Goal: Task Accomplishment & Management: Manage account settings

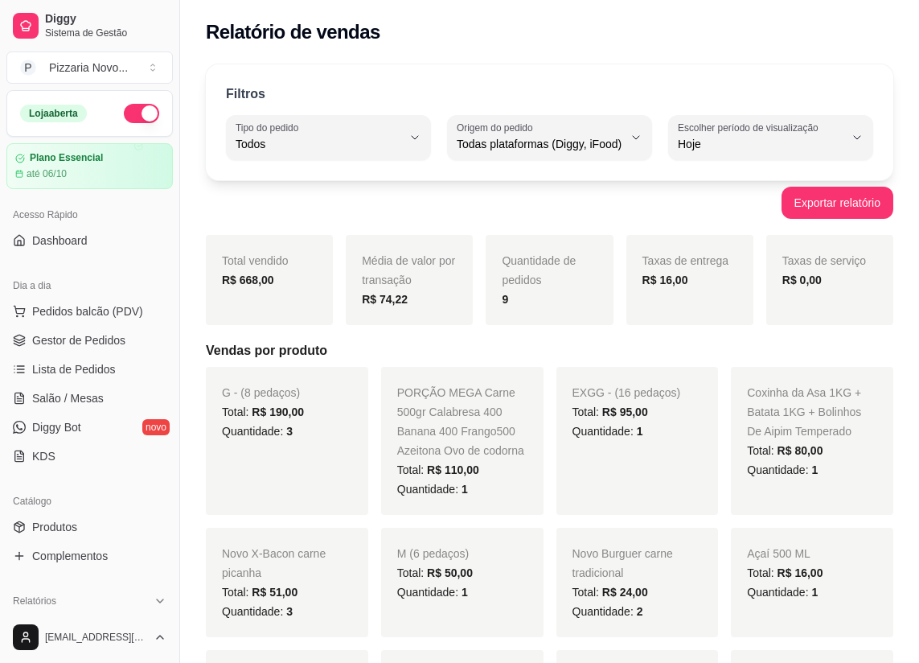
select select "ALL"
select select "0"
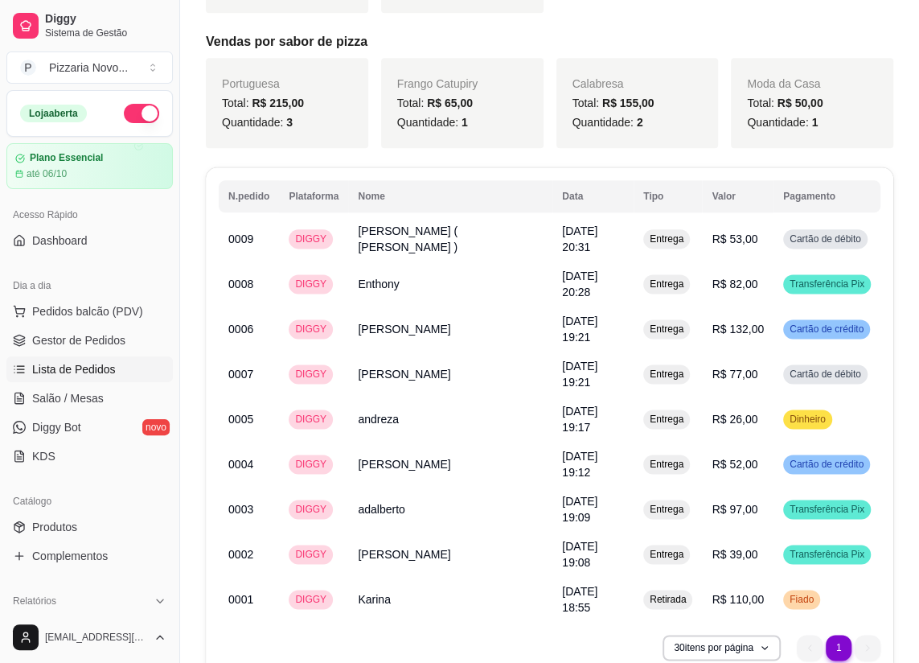
scroll to position [219, 0]
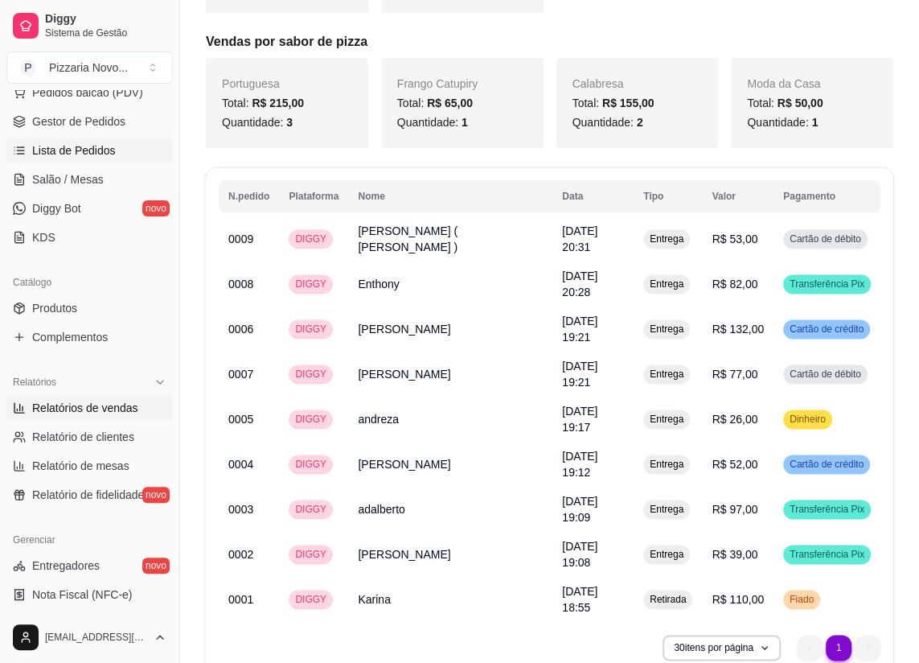
click at [77, 147] on span "Lista de Pedidos" at bounding box center [74, 150] width 84 height 16
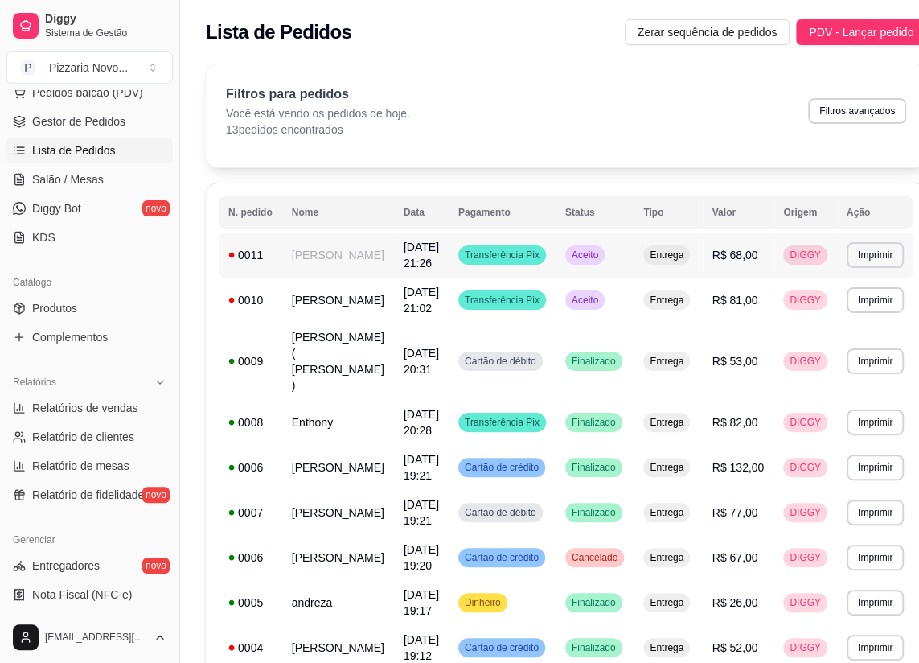
click at [343, 273] on td "[PERSON_NAME]" at bounding box center [338, 254] width 112 height 45
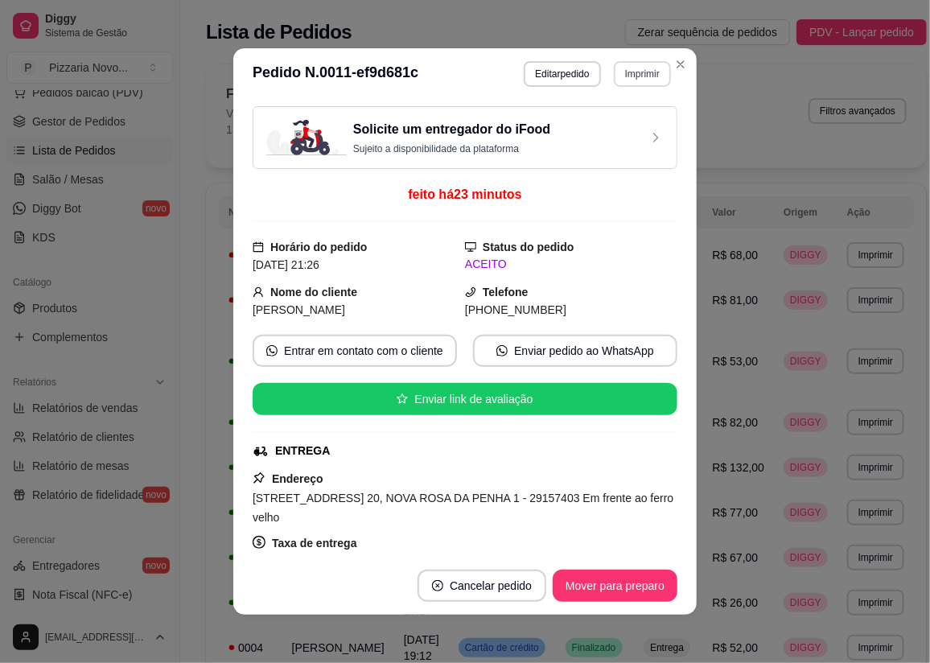
click at [632, 79] on button "Imprimir" at bounding box center [642, 74] width 57 height 26
click at [588, 134] on button "IMPRESSORA" at bounding box center [608, 130] width 117 height 26
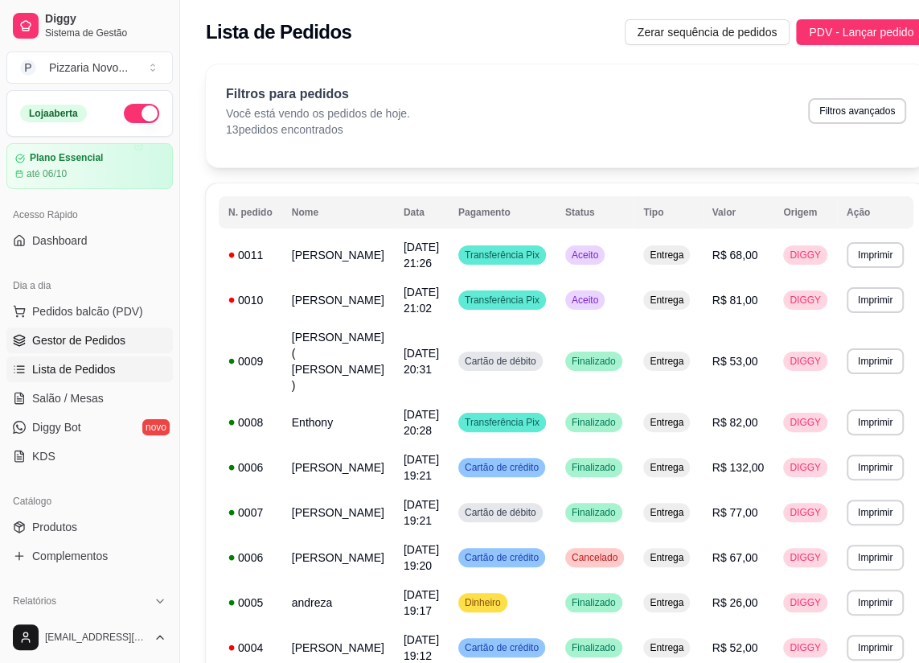
click at [88, 349] on link "Gestor de Pedidos" at bounding box center [89, 340] width 166 height 26
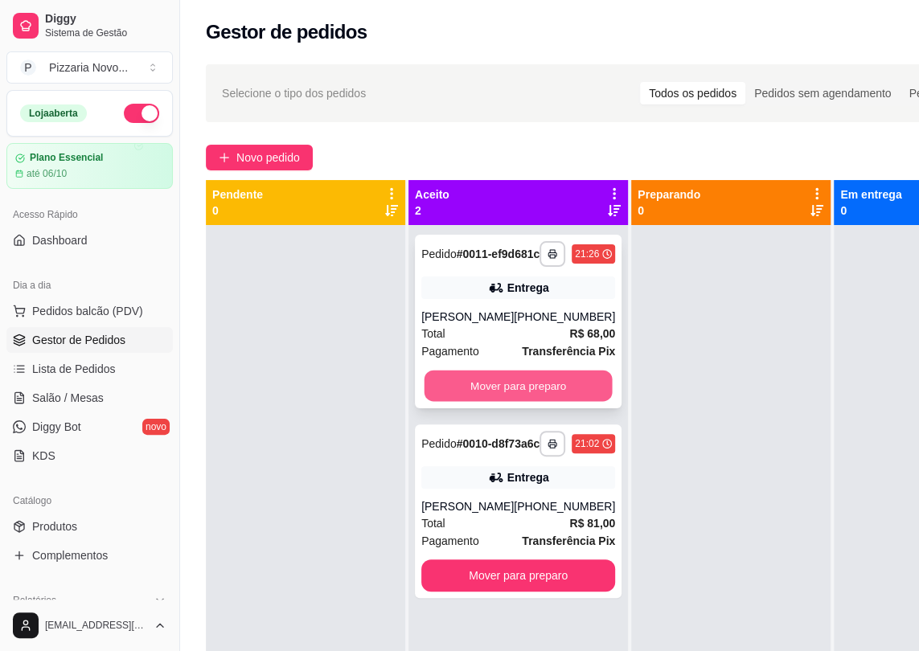
click at [458, 402] on button "Mover para preparo" at bounding box center [519, 386] width 188 height 31
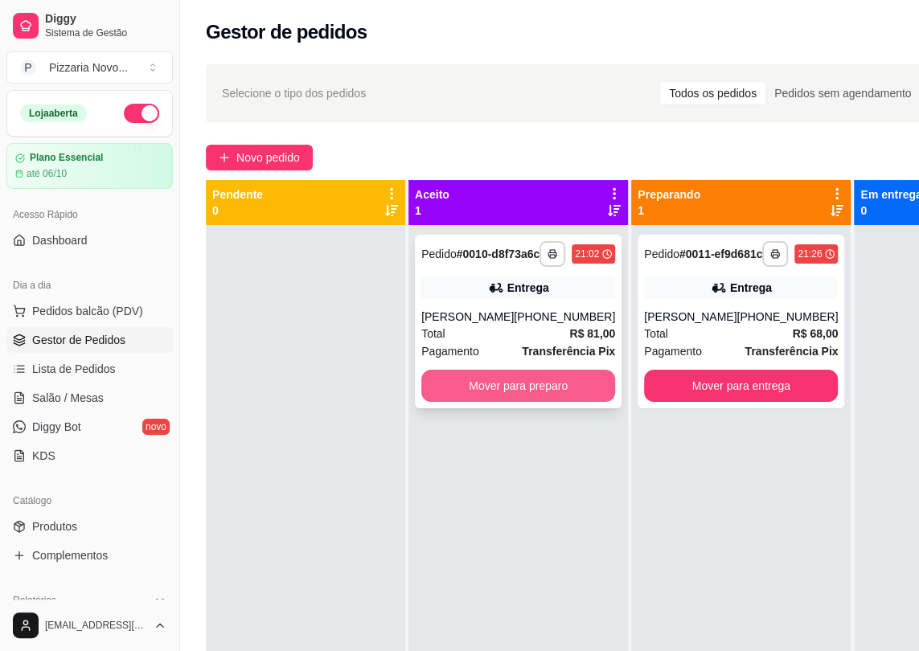
click at [458, 402] on button "Mover para preparo" at bounding box center [518, 386] width 194 height 32
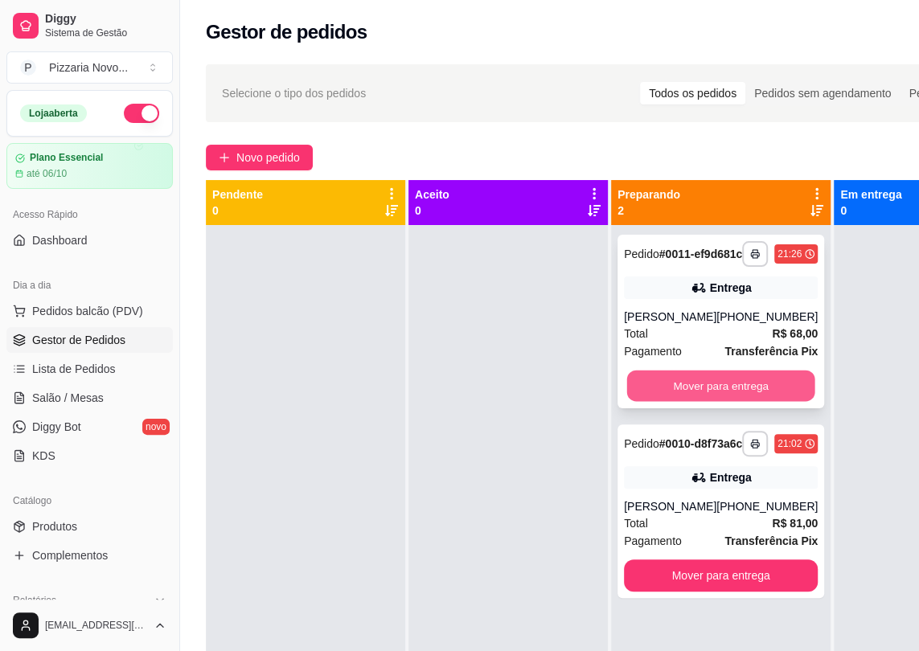
click at [742, 402] on button "Mover para entrega" at bounding box center [721, 386] width 188 height 31
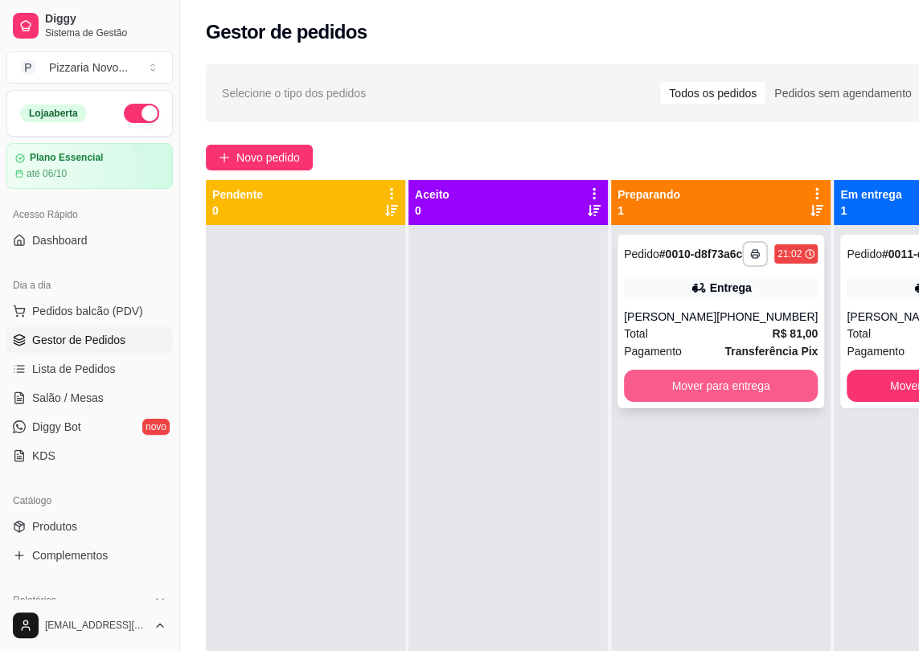
click at [736, 402] on button "Mover para entrega" at bounding box center [721, 386] width 194 height 32
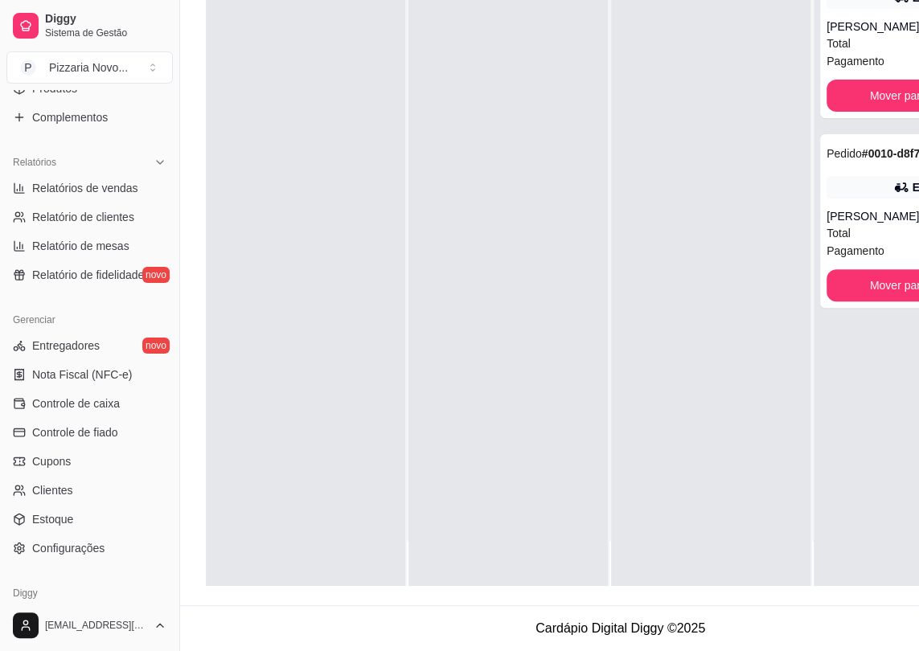
scroll to position [493, 0]
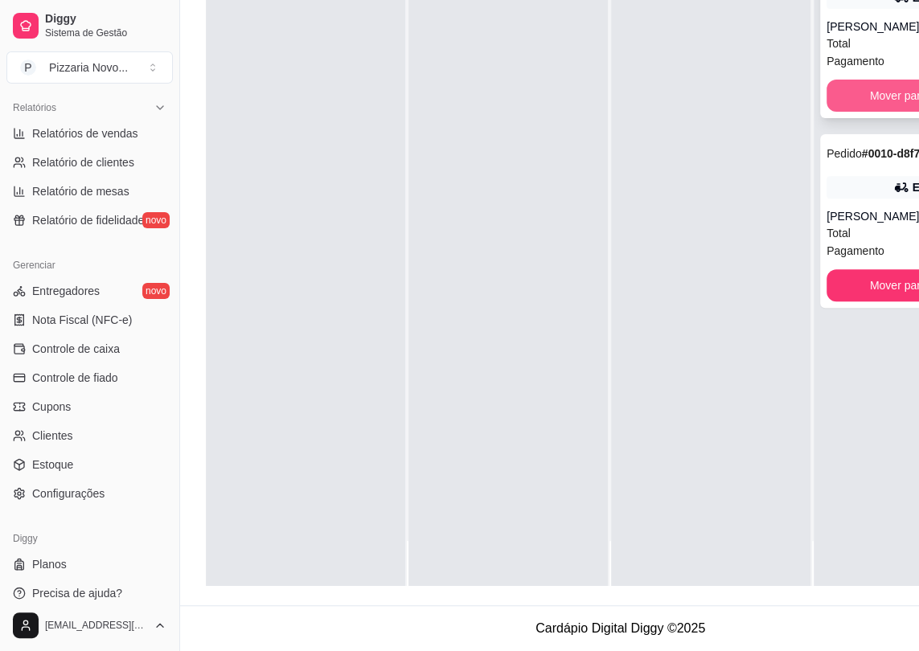
click at [870, 112] on button "Mover para finalizado" at bounding box center [924, 96] width 194 height 32
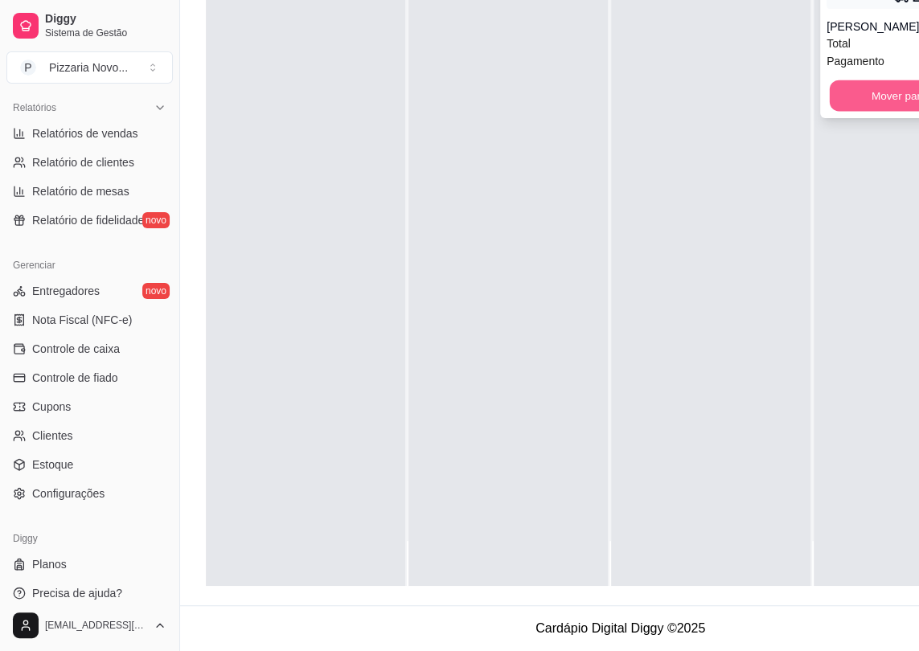
click at [869, 112] on button "Mover para finalizado" at bounding box center [924, 95] width 188 height 31
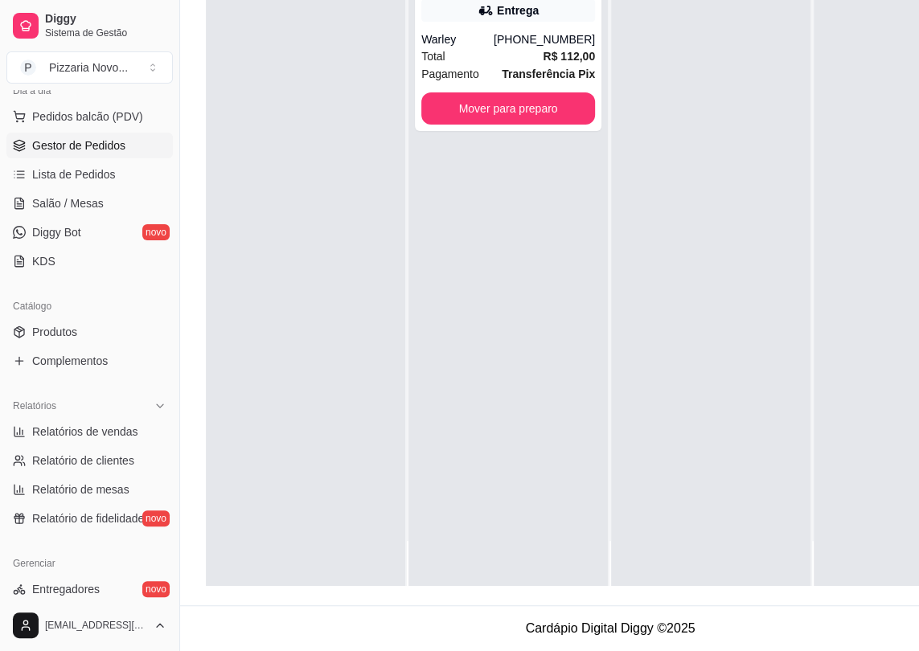
scroll to position [0, 0]
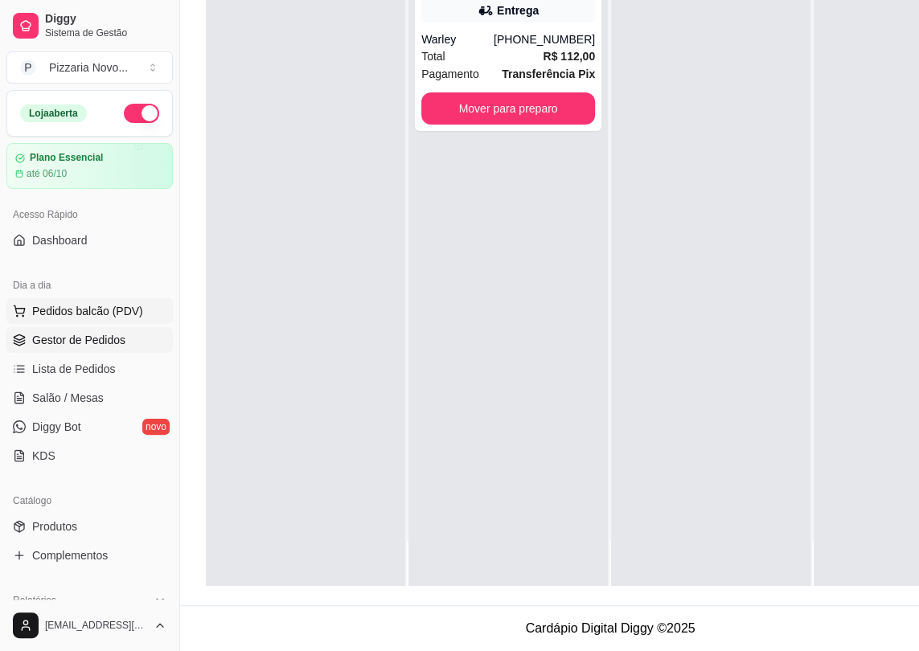
click at [96, 309] on span "Pedidos balcão (PDV)" at bounding box center [87, 311] width 111 height 16
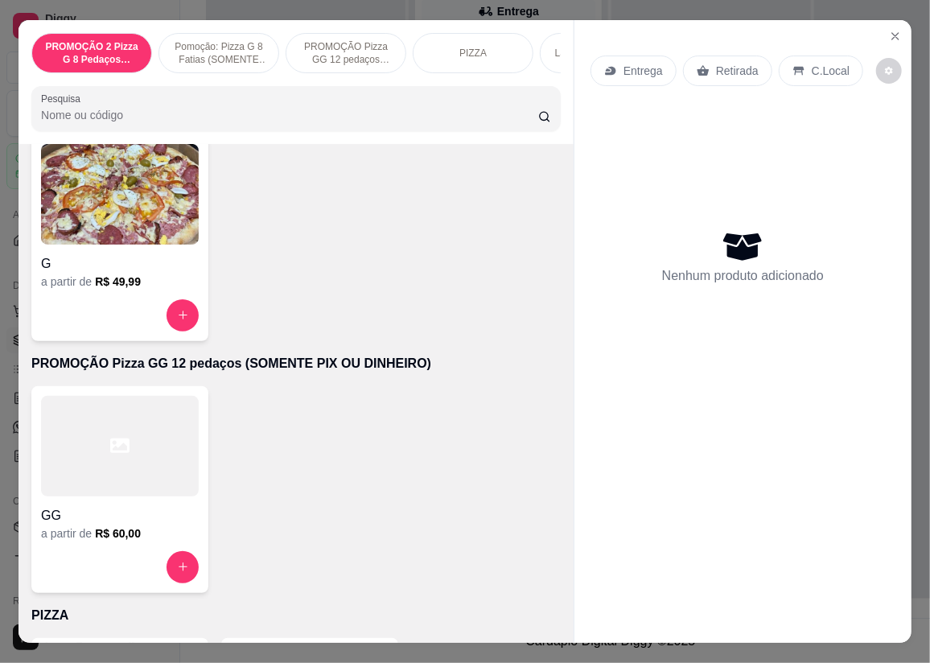
scroll to position [731, 0]
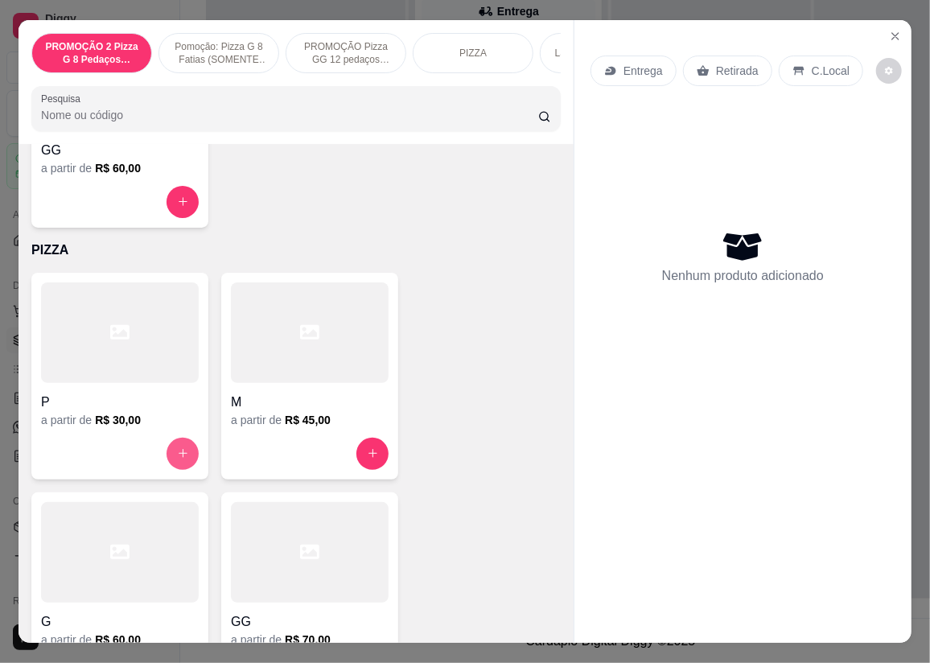
click at [177, 452] on icon "increase-product-quantity" at bounding box center [183, 453] width 12 height 12
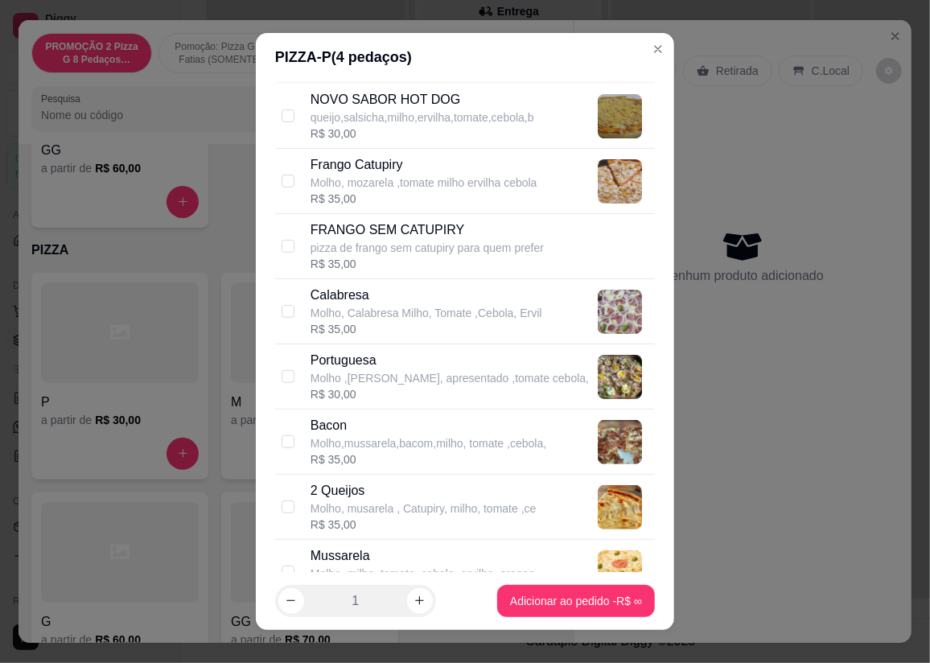
scroll to position [292, 0]
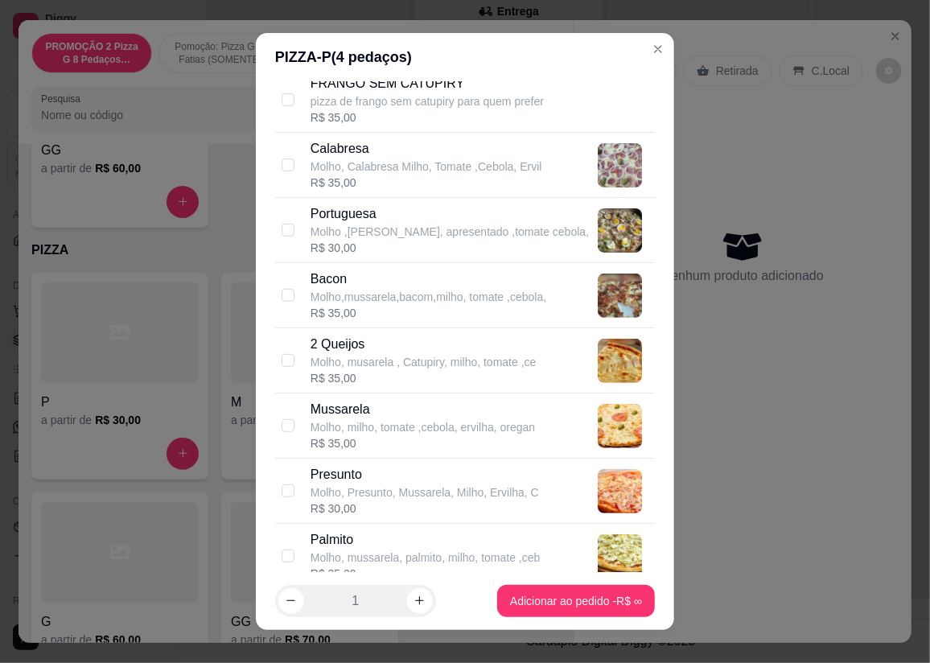
click at [415, 233] on p "Molho ,[PERSON_NAME], apresentado ,tomate cebola," at bounding box center [449, 232] width 278 height 16
checkbox input "true"
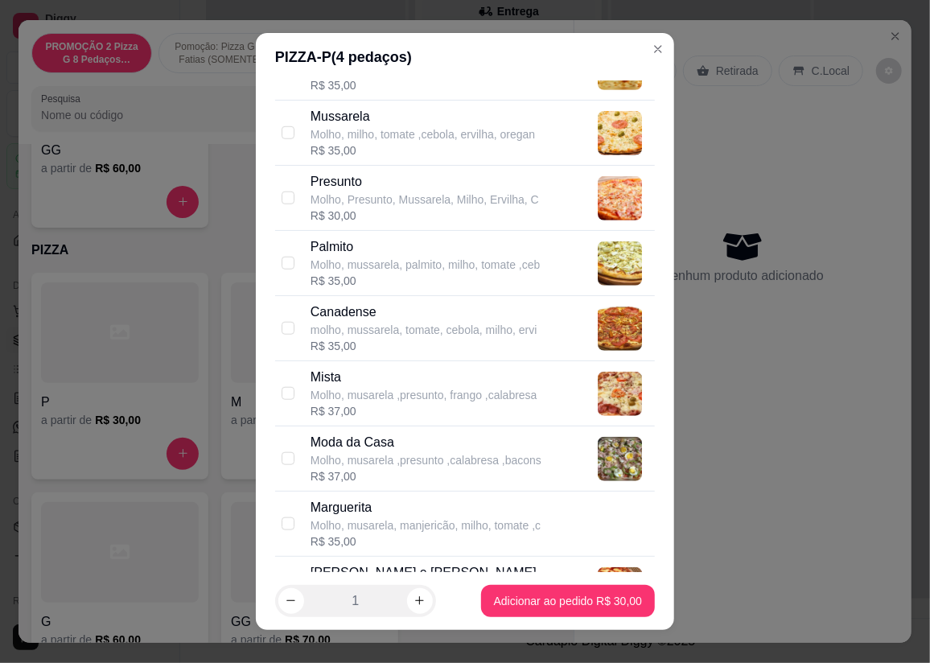
click at [364, 339] on div "R$ 35,00" at bounding box center [423, 346] width 227 height 16
checkbox input "true"
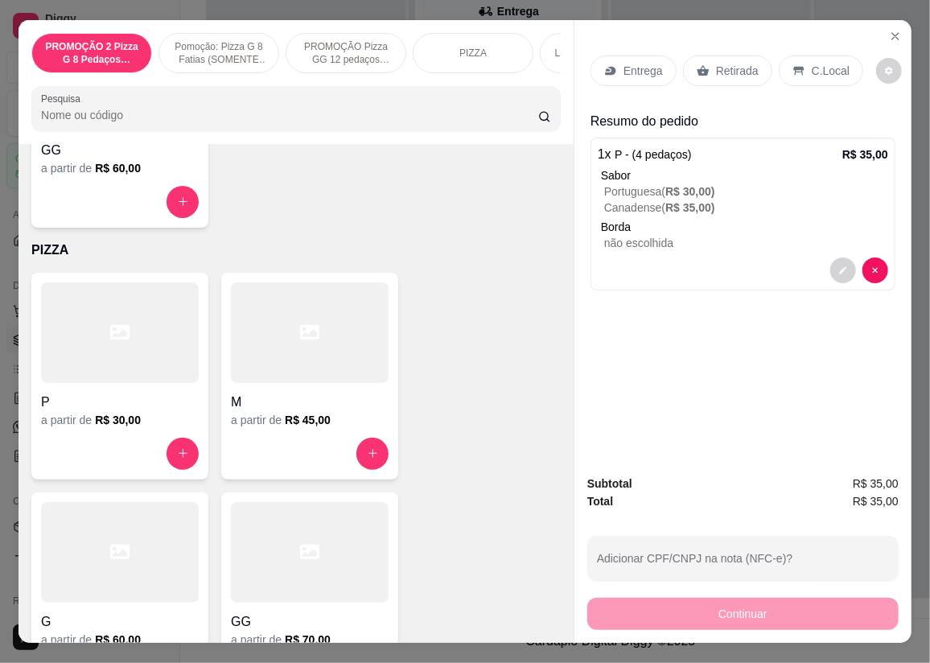
click at [625, 64] on p "Entrega" at bounding box center [642, 71] width 39 height 16
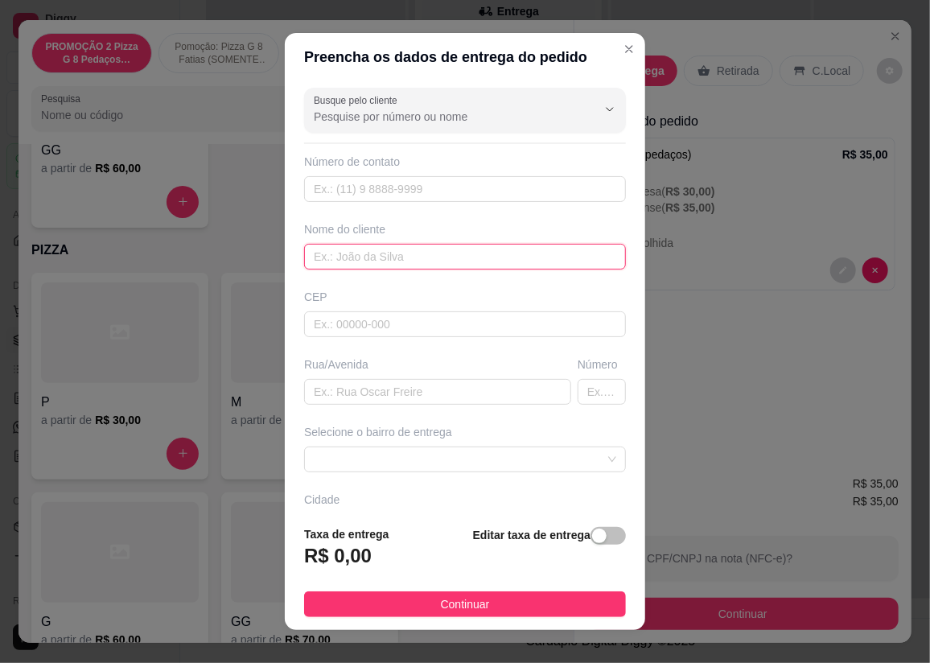
drag, startPoint x: 421, startPoint y: 262, endPoint x: 462, endPoint y: 255, distance: 41.7
click at [425, 262] on input "text" at bounding box center [465, 257] width 322 height 26
type input "luciene"
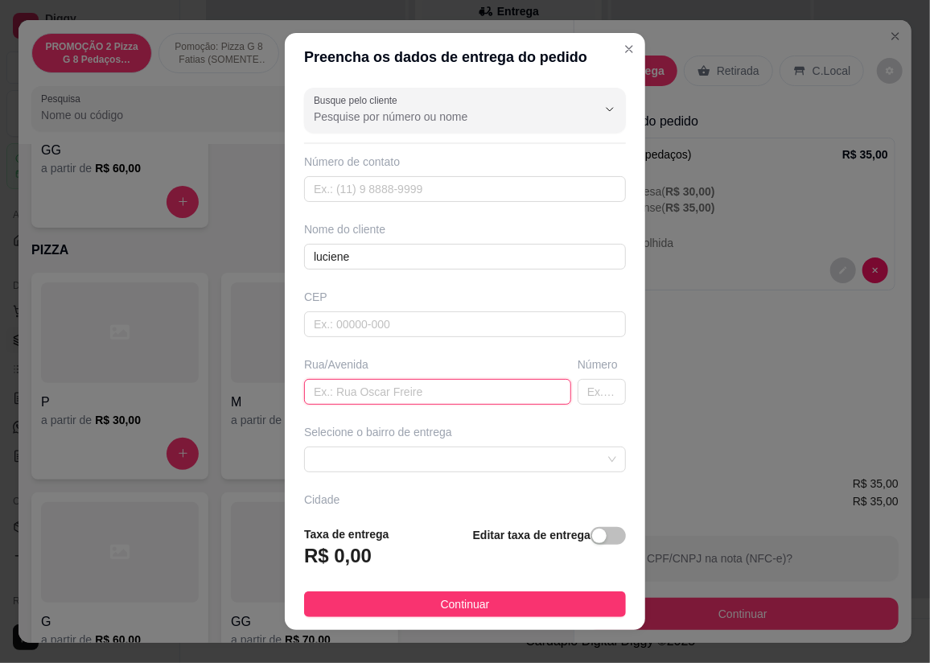
click at [428, 395] on input "text" at bounding box center [437, 392] width 267 height 26
click at [534, 456] on span at bounding box center [465, 459] width 302 height 24
type input "gdl 1 tegma"
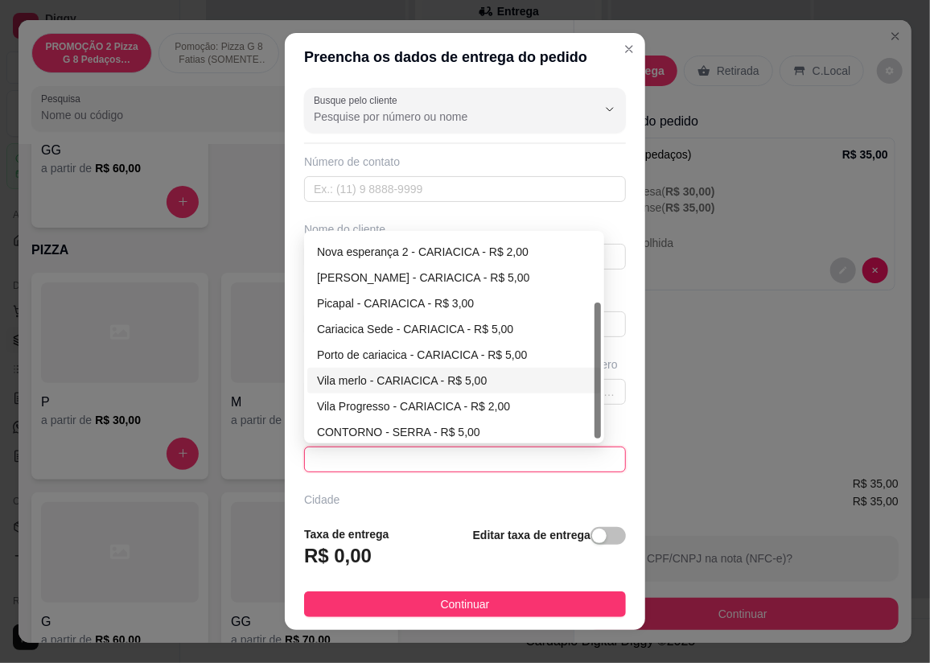
scroll to position [72, 0]
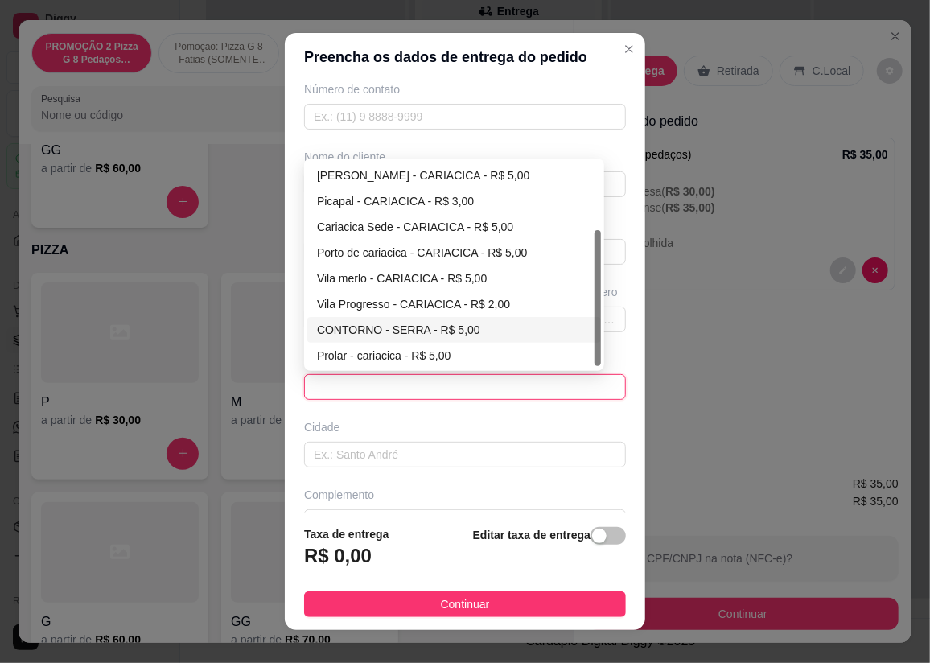
click at [377, 324] on div "CONTORNO - SERRA - R$ 5,00" at bounding box center [454, 330] width 274 height 18
type input "SERRA"
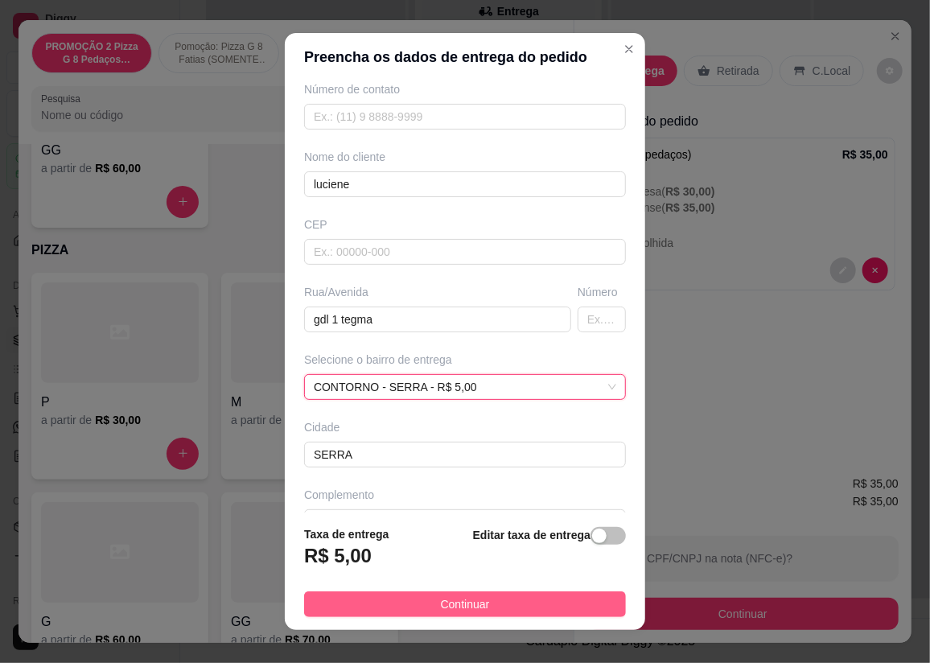
click at [531, 608] on button "Continuar" at bounding box center [465, 604] width 322 height 26
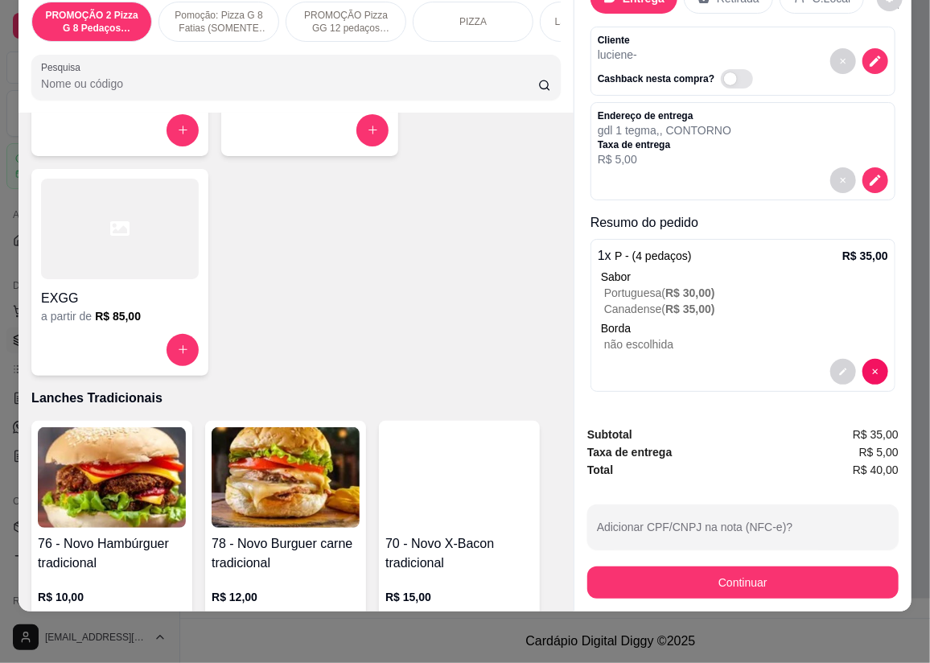
scroll to position [1535, 0]
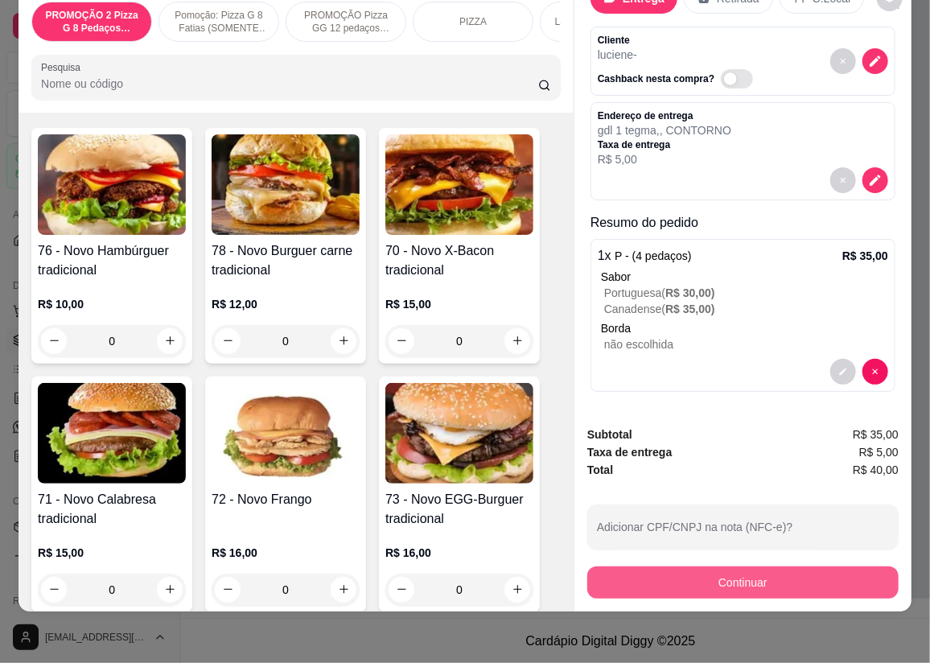
click at [828, 566] on button "Continuar" at bounding box center [742, 582] width 311 height 32
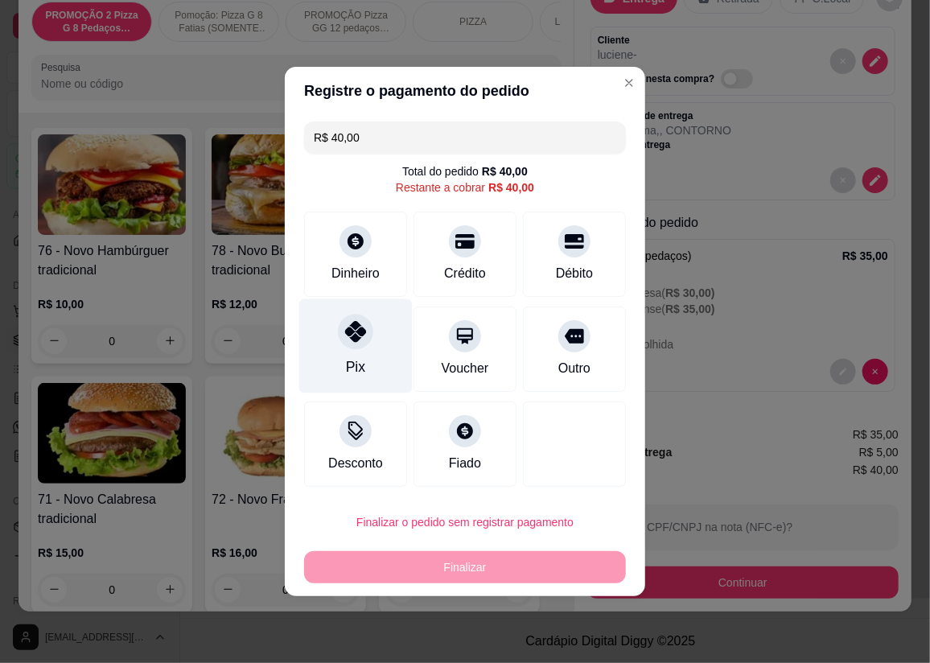
click at [338, 332] on div at bounding box center [355, 331] width 35 height 35
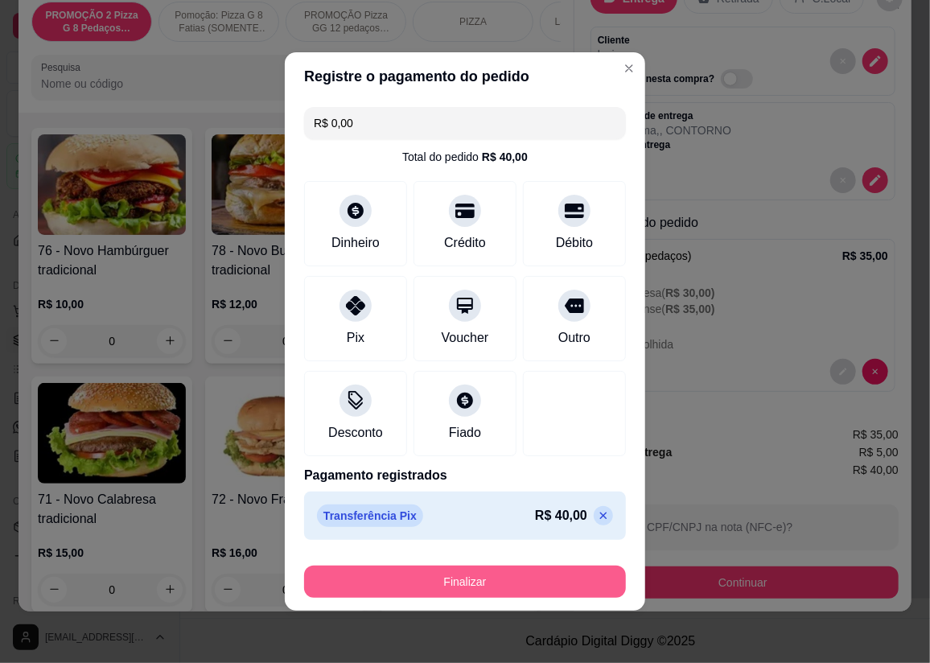
click at [504, 577] on button "Finalizar" at bounding box center [465, 581] width 322 height 32
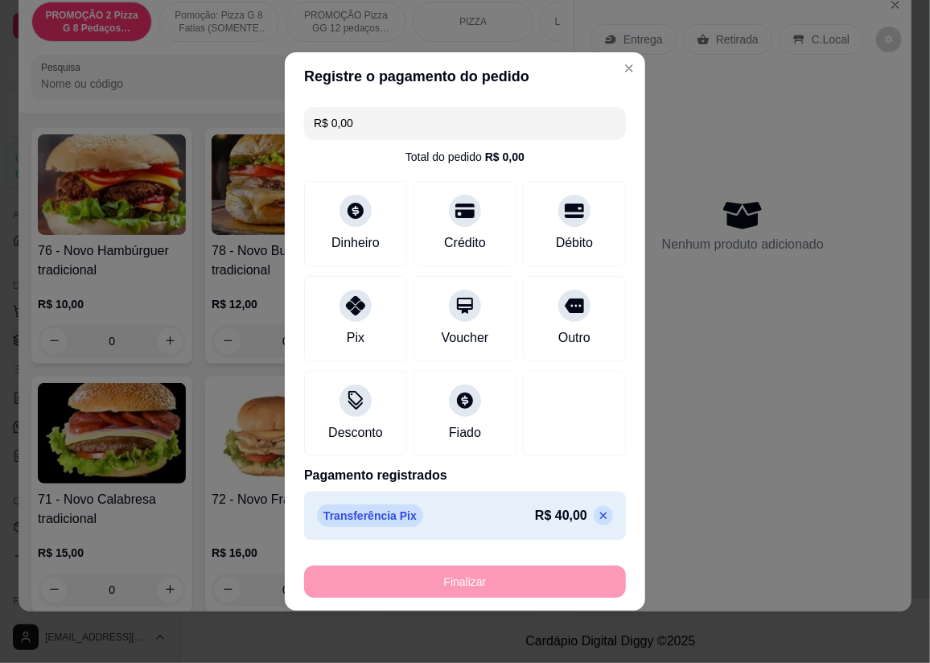
type input "-R$ 40,00"
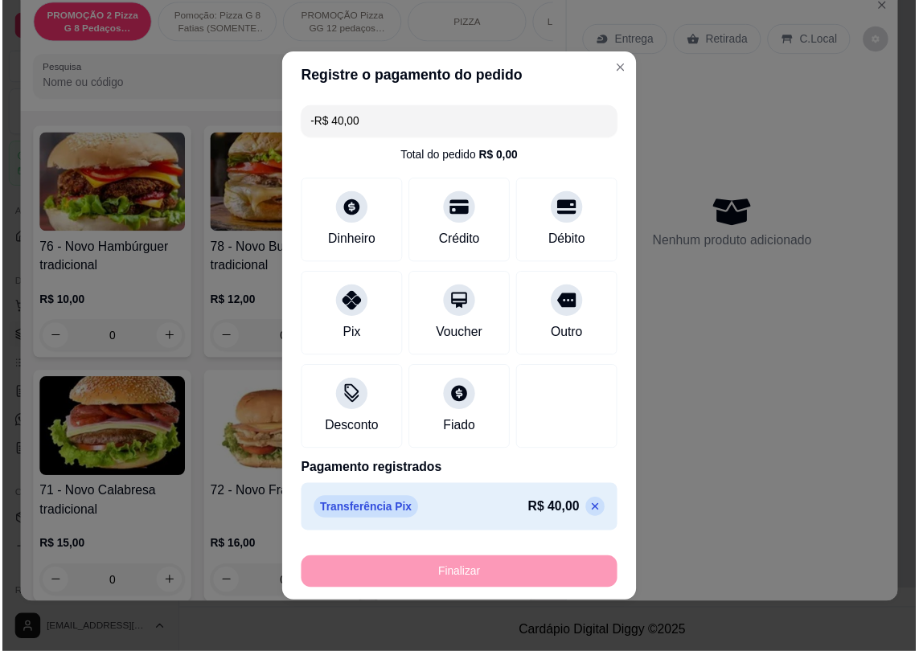
scroll to position [0, 0]
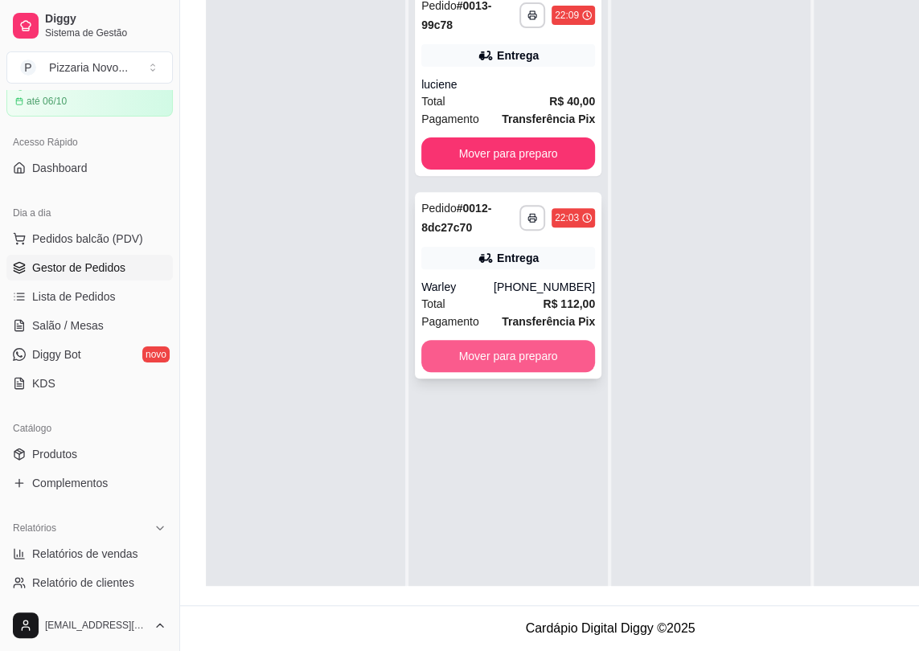
click at [544, 351] on button "Mover para preparo" at bounding box center [508, 356] width 174 height 32
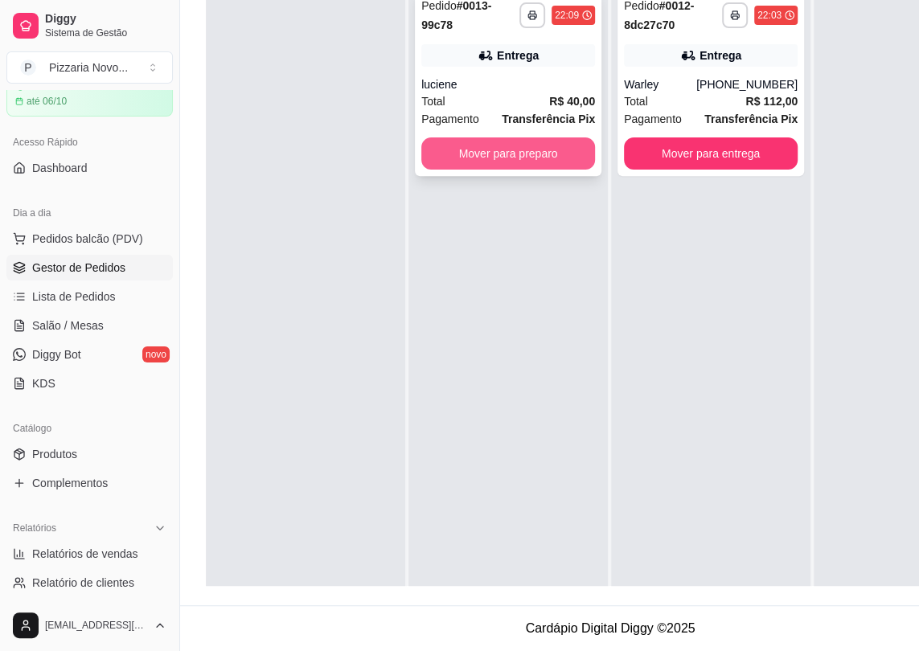
click at [555, 148] on button "Mover para preparo" at bounding box center [508, 154] width 174 height 32
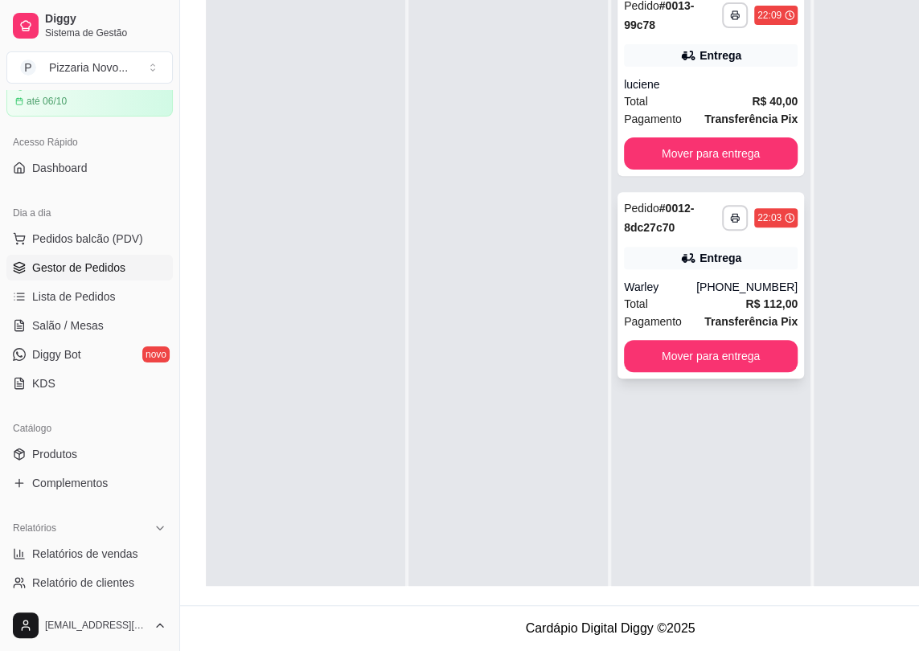
click at [731, 282] on div "[PHONE_NUMBER]" at bounding box center [747, 287] width 101 height 16
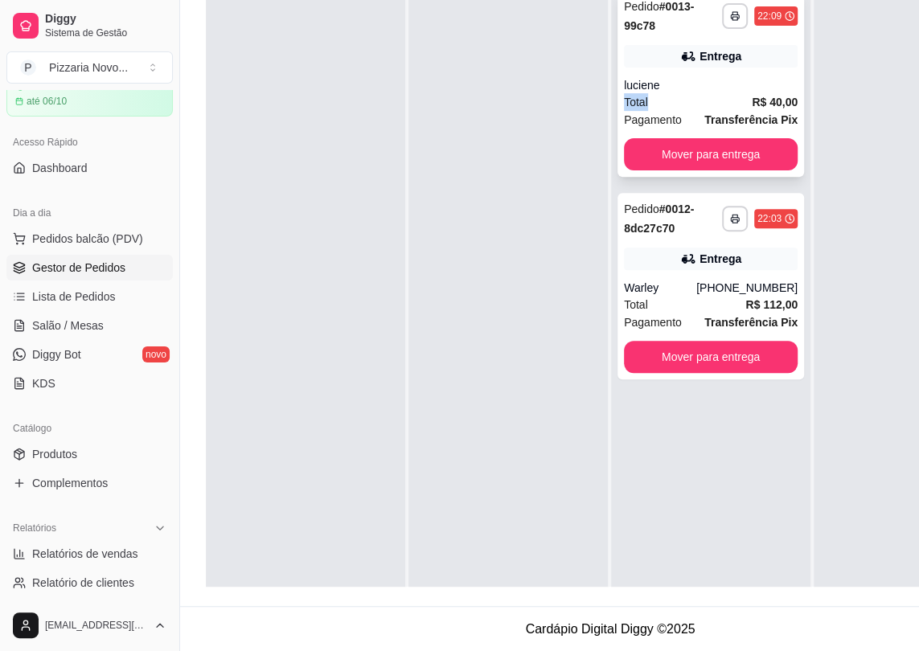
drag, startPoint x: 693, startPoint y: 92, endPoint x: 701, endPoint y: 83, distance: 12.1
click at [701, 83] on div "**********" at bounding box center [711, 83] width 187 height 187
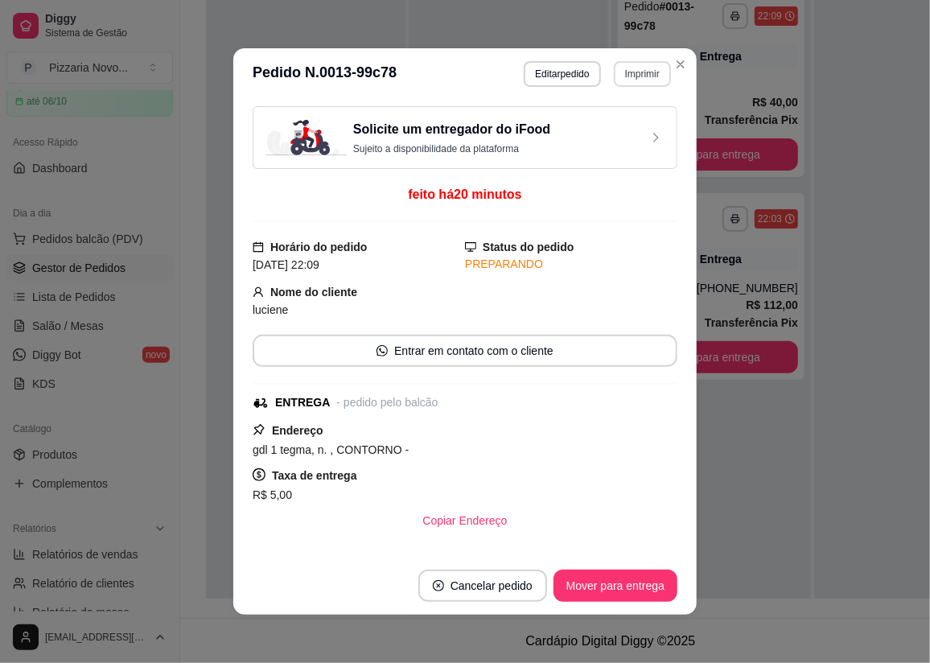
click at [642, 79] on button "Imprimir" at bounding box center [642, 74] width 57 height 26
click at [624, 129] on button "IMPRESSORA" at bounding box center [608, 130] width 113 height 25
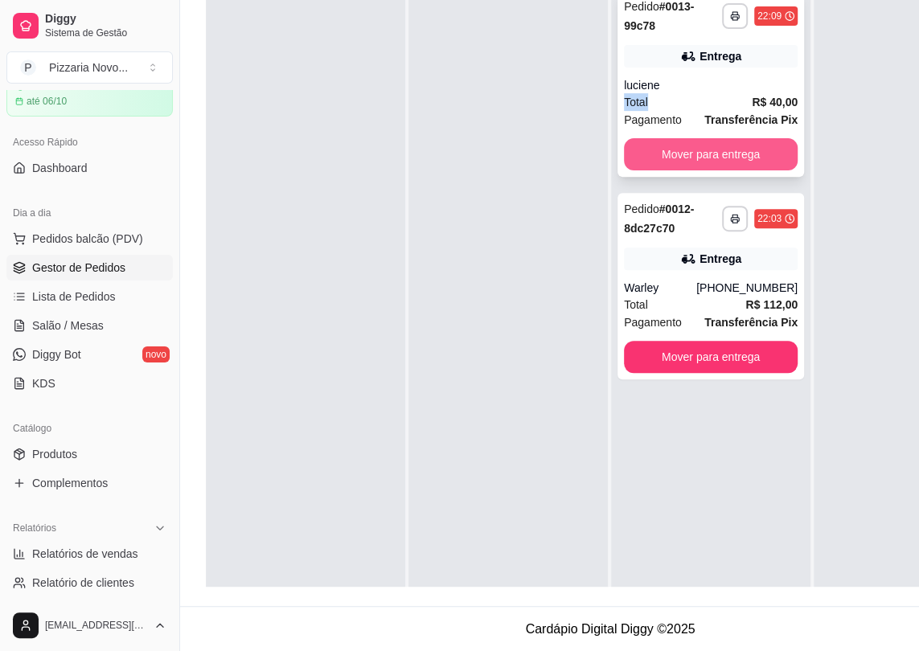
click at [721, 149] on button "Mover para entrega" at bounding box center [711, 154] width 174 height 32
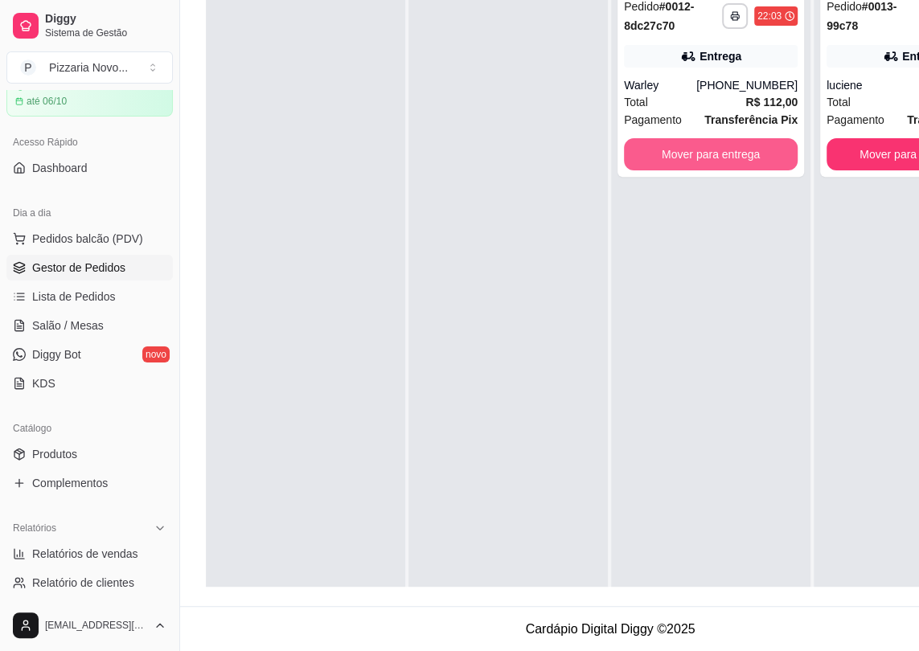
click at [721, 149] on button "Mover para entrega" at bounding box center [711, 154] width 174 height 32
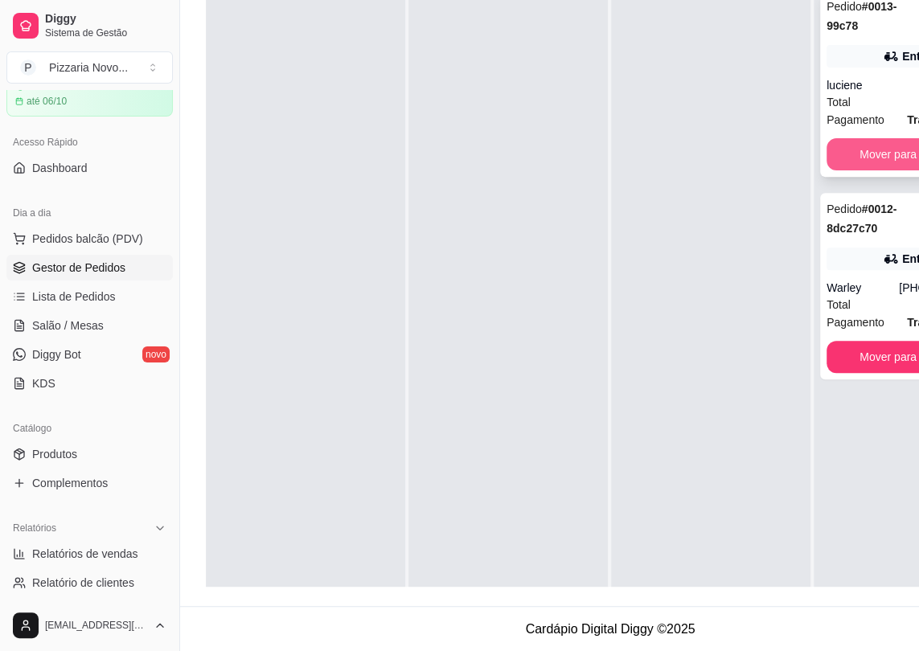
click at [866, 152] on button "Mover para finalizado" at bounding box center [914, 154] width 174 height 32
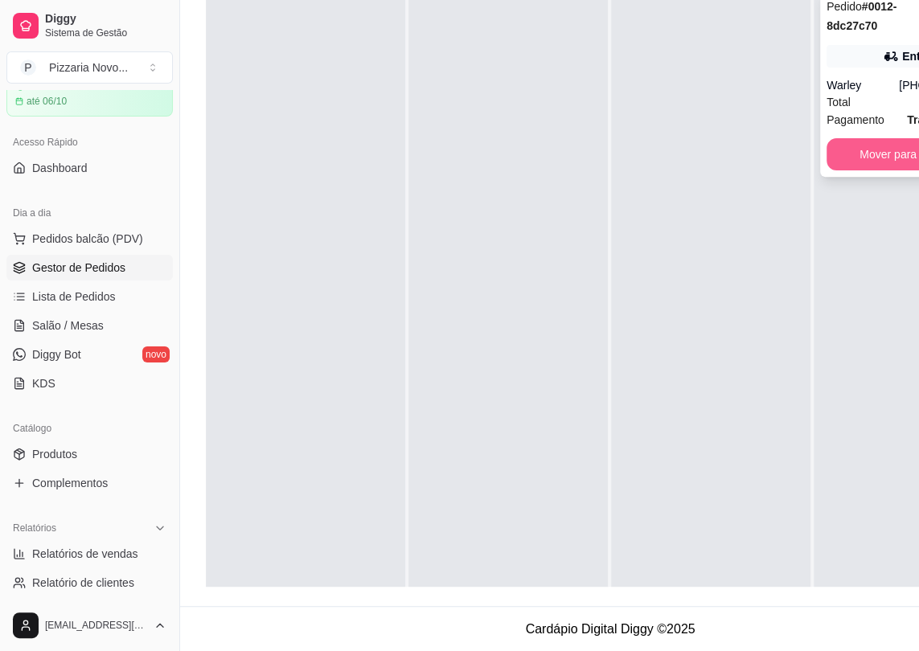
click at [855, 150] on button "Mover para finalizado" at bounding box center [914, 154] width 174 height 32
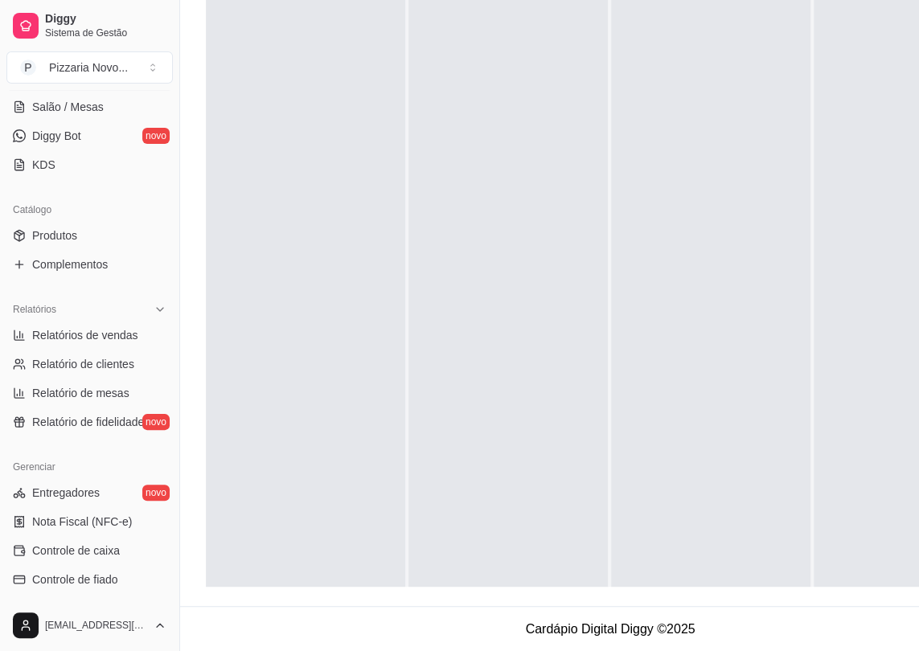
scroll to position [292, 0]
click at [113, 329] on span "Relatórios de vendas" at bounding box center [85, 335] width 106 height 16
select select "ALL"
select select "0"
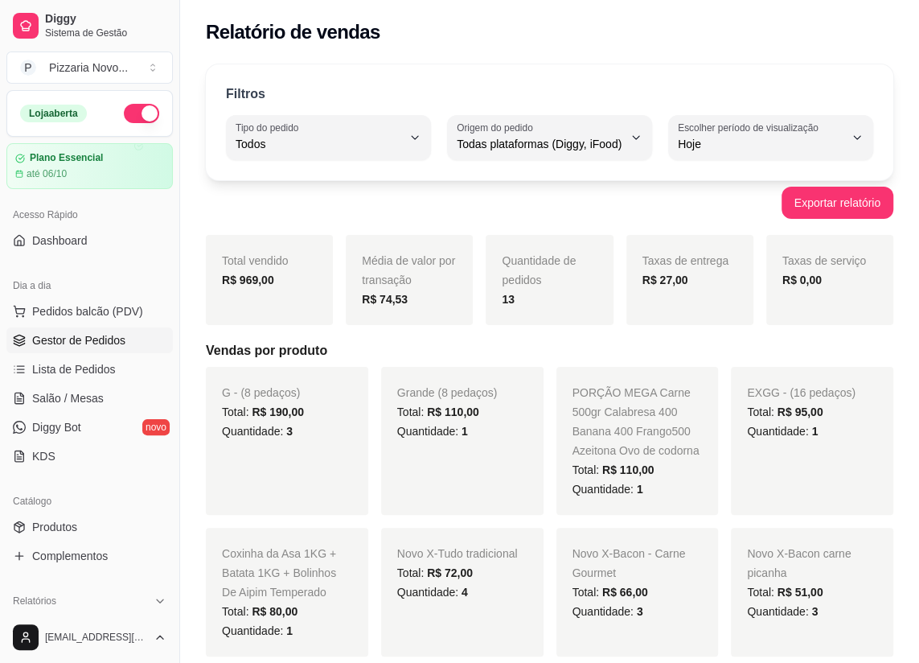
click at [102, 349] on link "Gestor de Pedidos" at bounding box center [89, 340] width 166 height 26
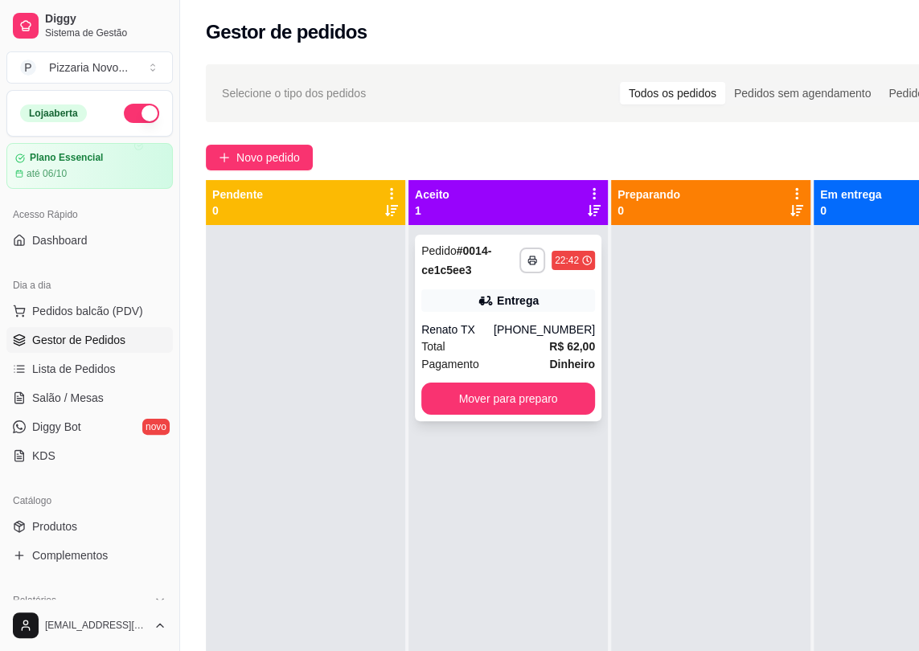
click at [536, 311] on div "Entrega" at bounding box center [508, 301] width 174 height 23
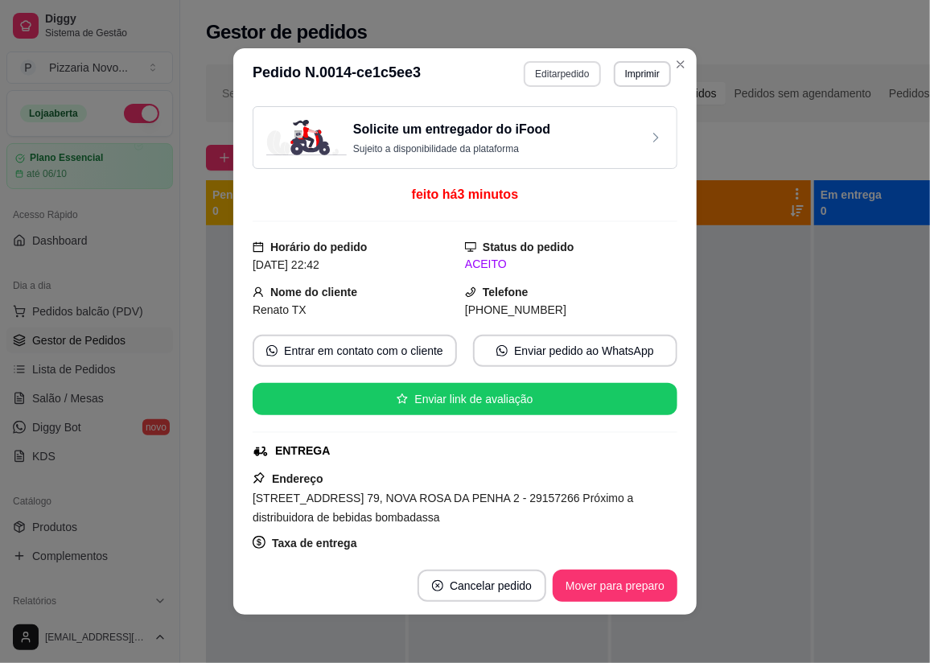
click at [559, 80] on button "Editar pedido" at bounding box center [562, 74] width 76 height 26
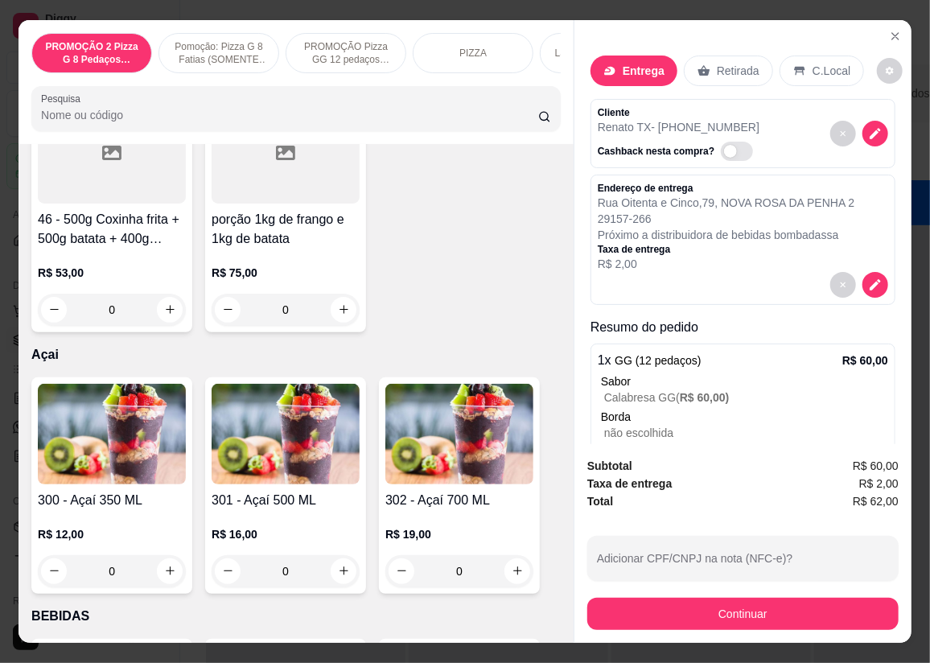
scroll to position [6069, 0]
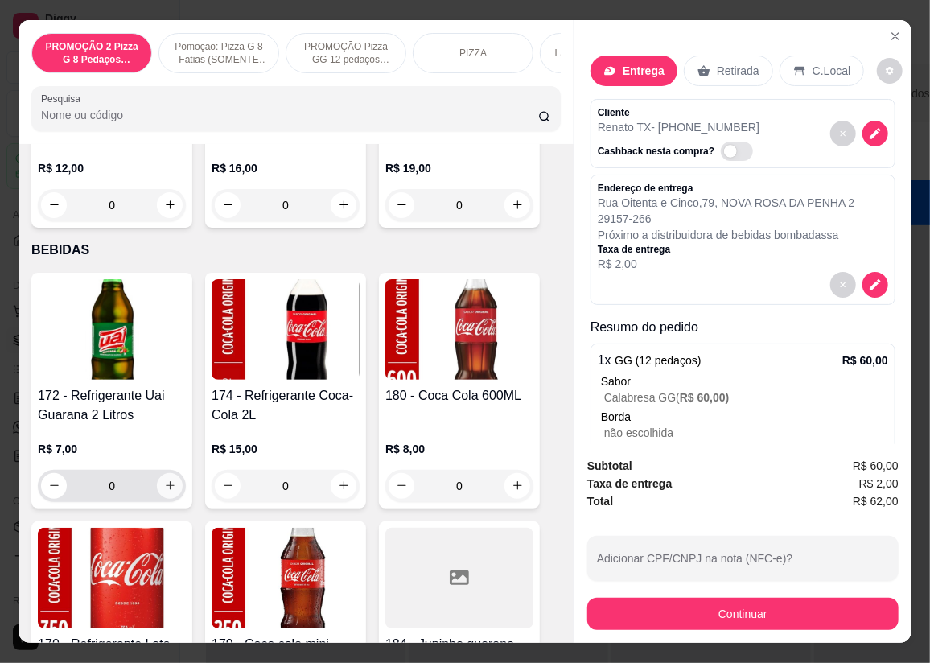
click at [166, 488] on icon "increase-product-quantity" at bounding box center [170, 485] width 12 height 12
type input "1"
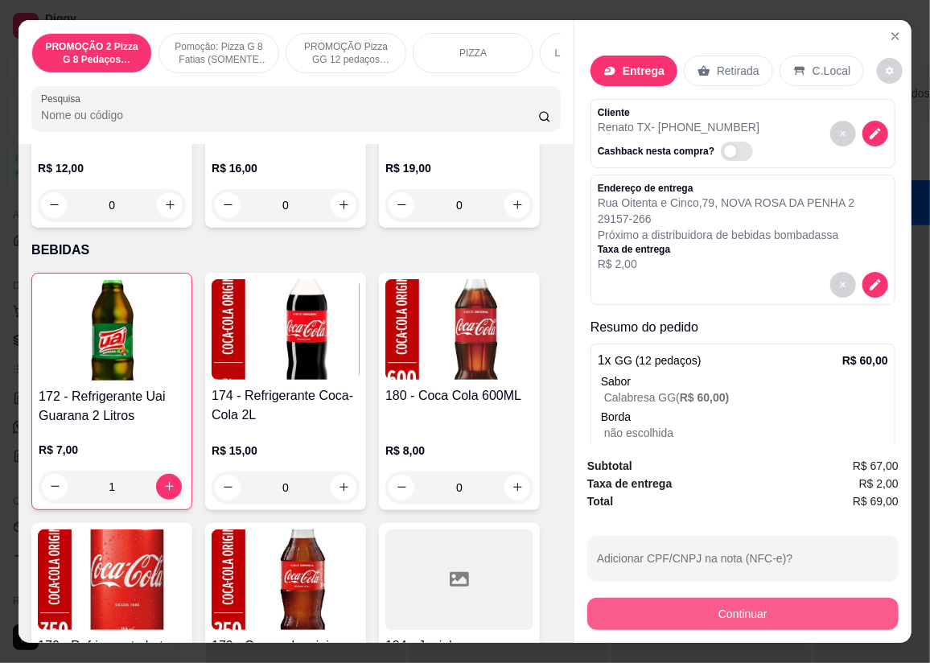
click at [750, 609] on button "Continuar" at bounding box center [742, 614] width 311 height 32
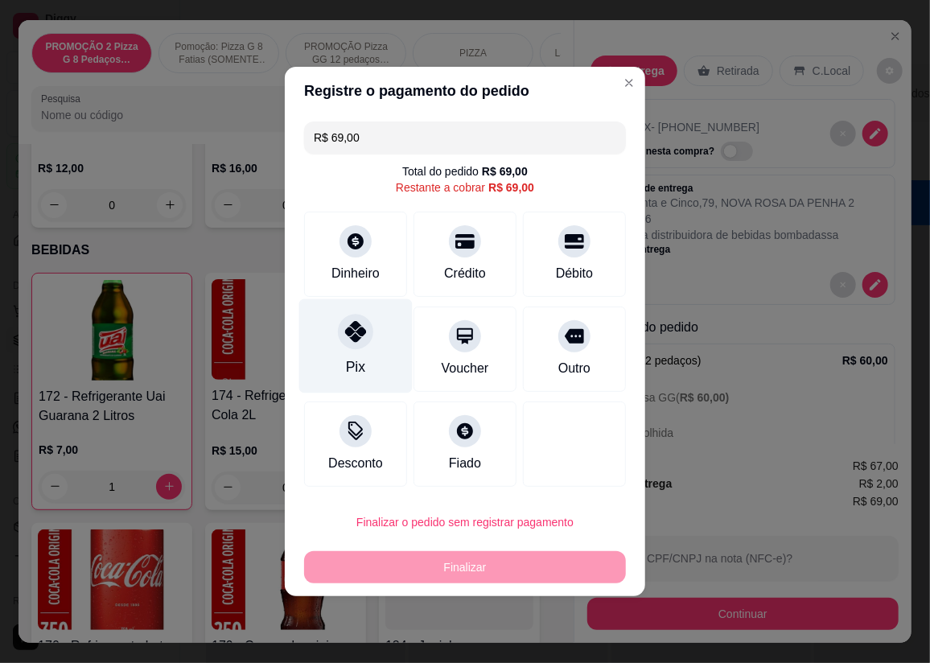
click at [364, 350] on div "Pix" at bounding box center [355, 346] width 113 height 94
type input "R$ 0,00"
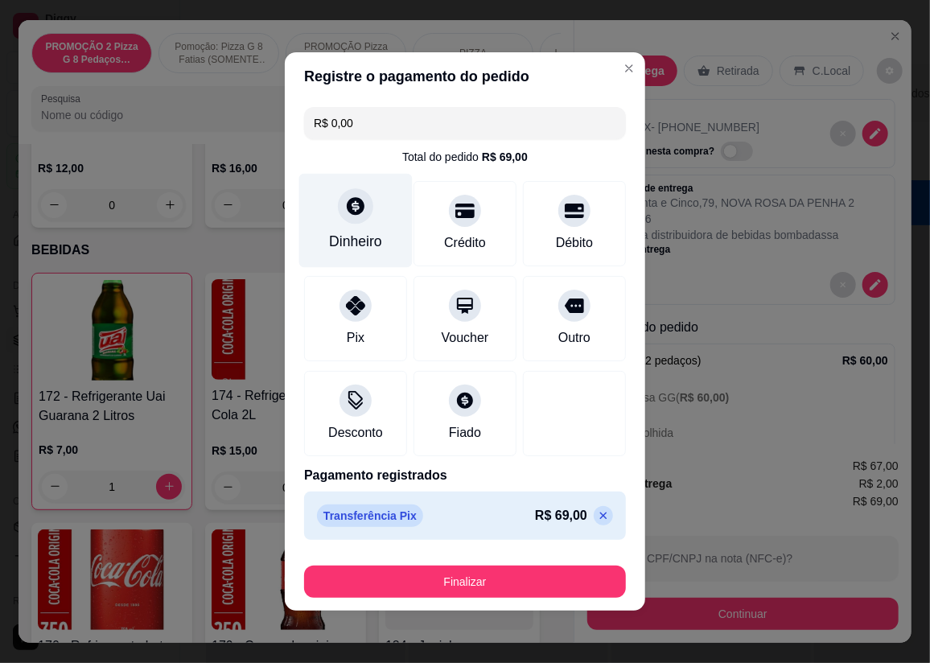
click at [372, 224] on div "Dinheiro" at bounding box center [355, 221] width 113 height 94
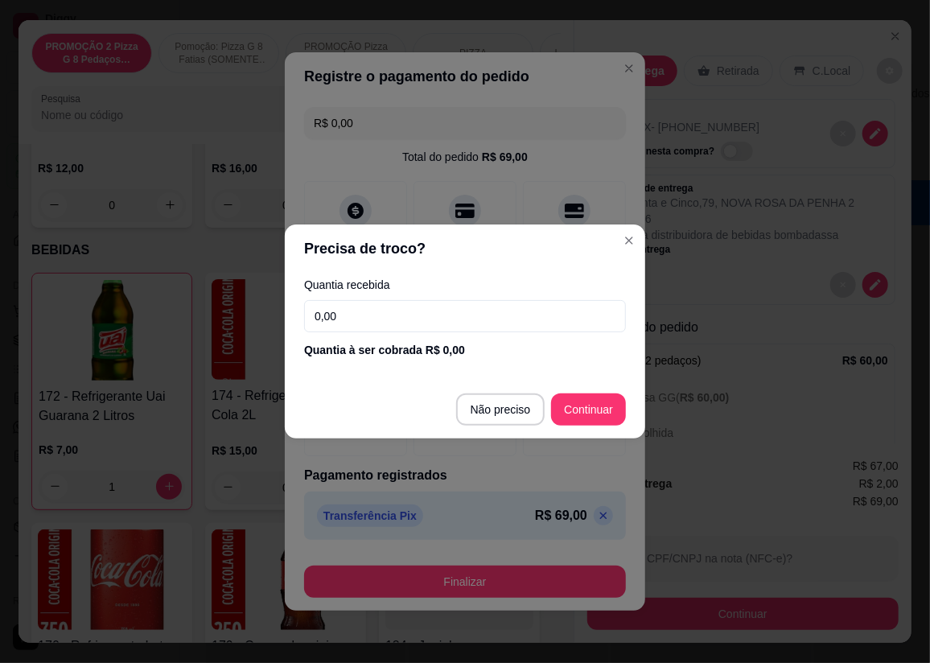
click at [481, 322] on input "0,00" at bounding box center [465, 316] width 322 height 32
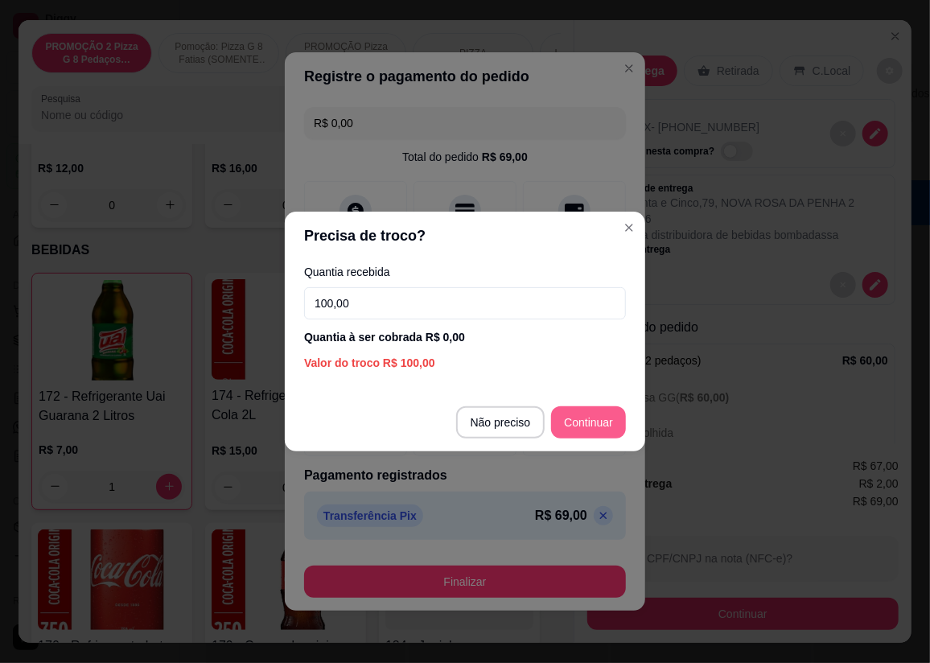
type input "100,00"
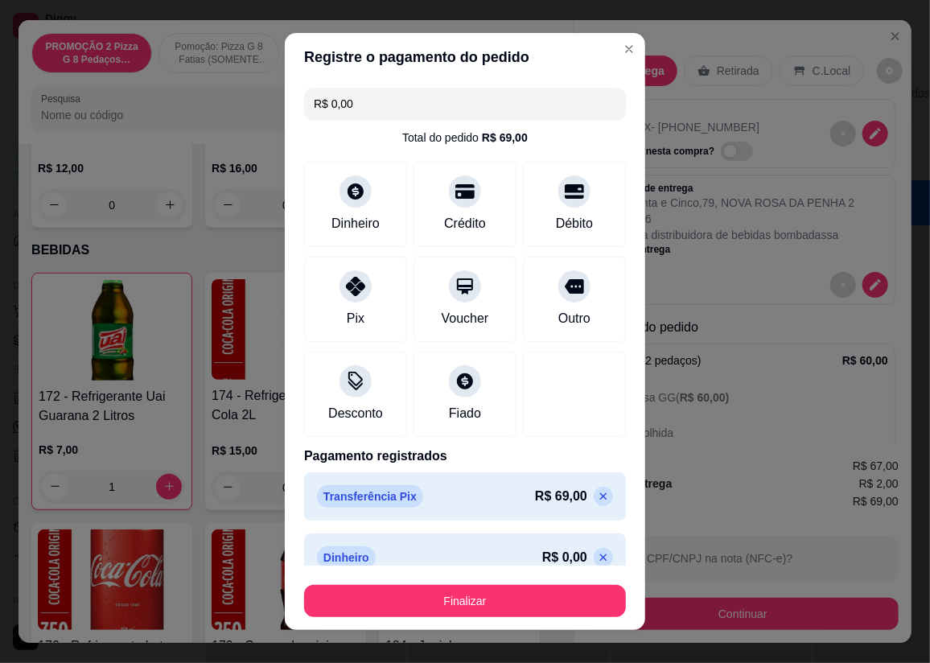
click at [594, 503] on p at bounding box center [603, 496] width 19 height 19
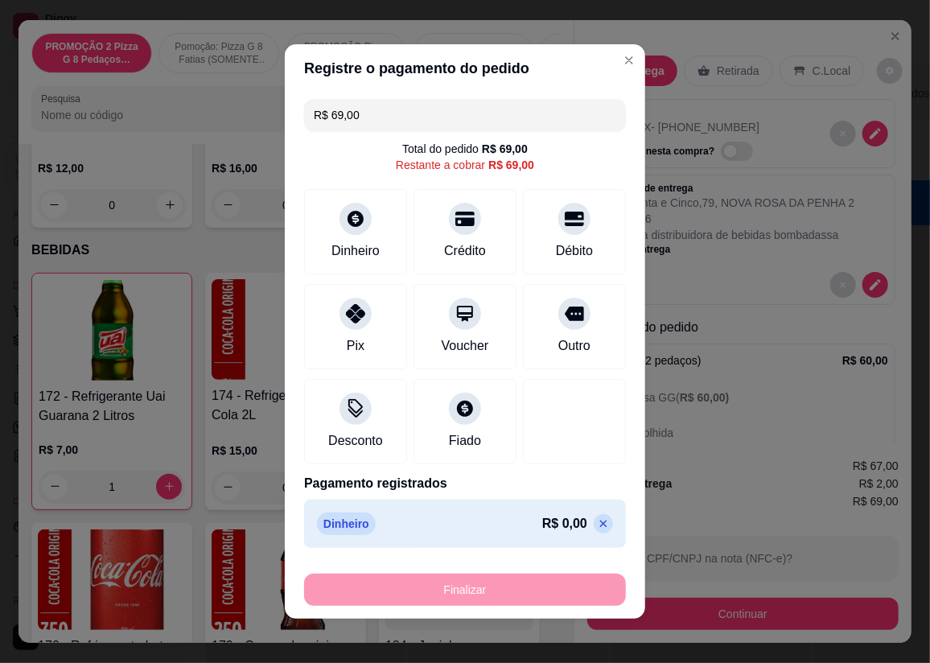
click at [578, 498] on div "Pagamento registrados Dinheiro R$ 0,00" at bounding box center [465, 511] width 322 height 74
click at [597, 523] on icon at bounding box center [603, 523] width 13 height 13
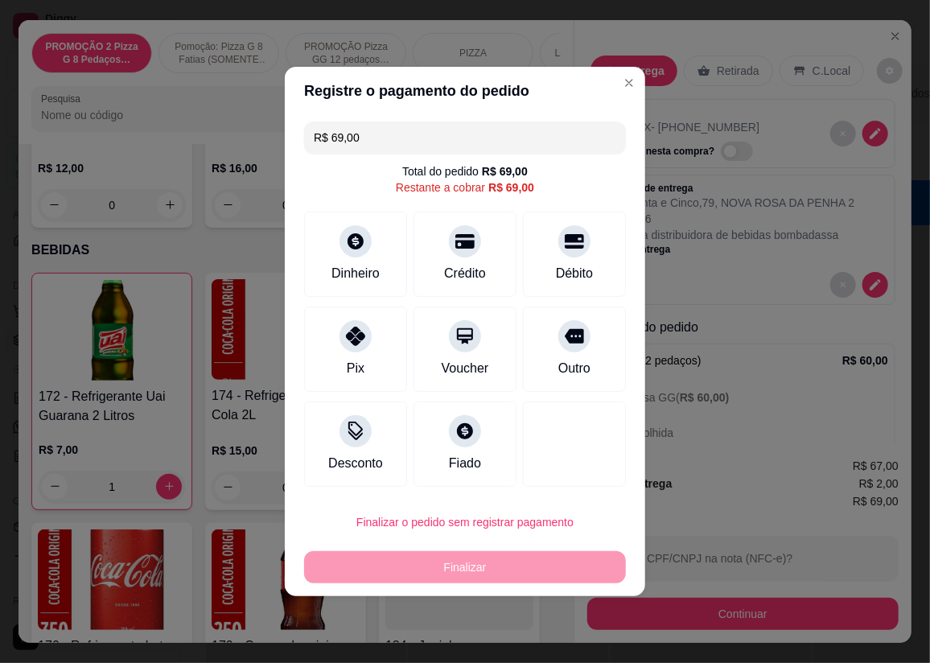
type input "R$ 0,00"
click at [333, 232] on div "Dinheiro" at bounding box center [355, 251] width 113 height 94
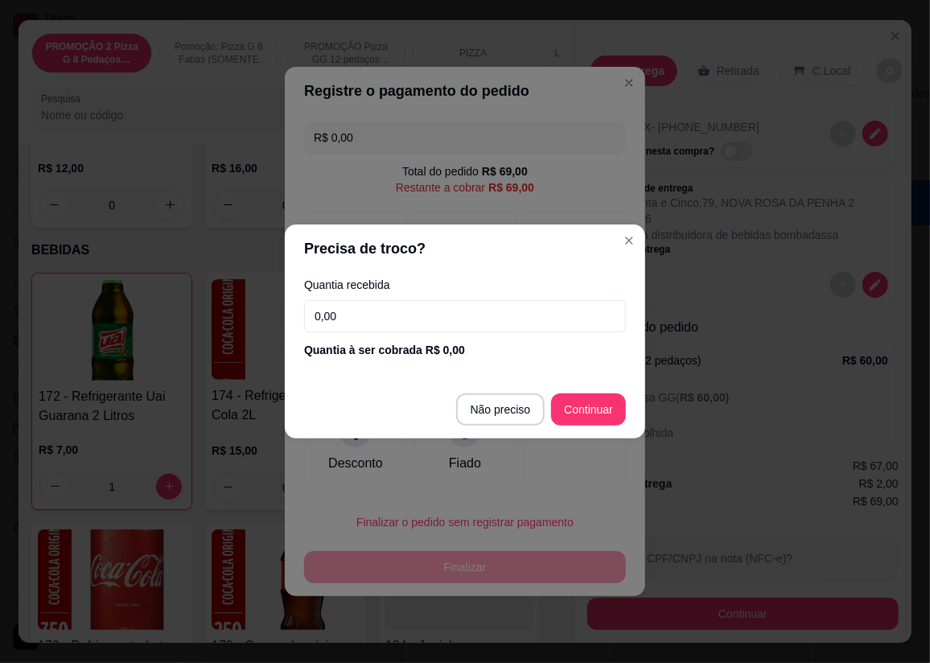
click at [430, 306] on input "0,00" at bounding box center [465, 316] width 322 height 32
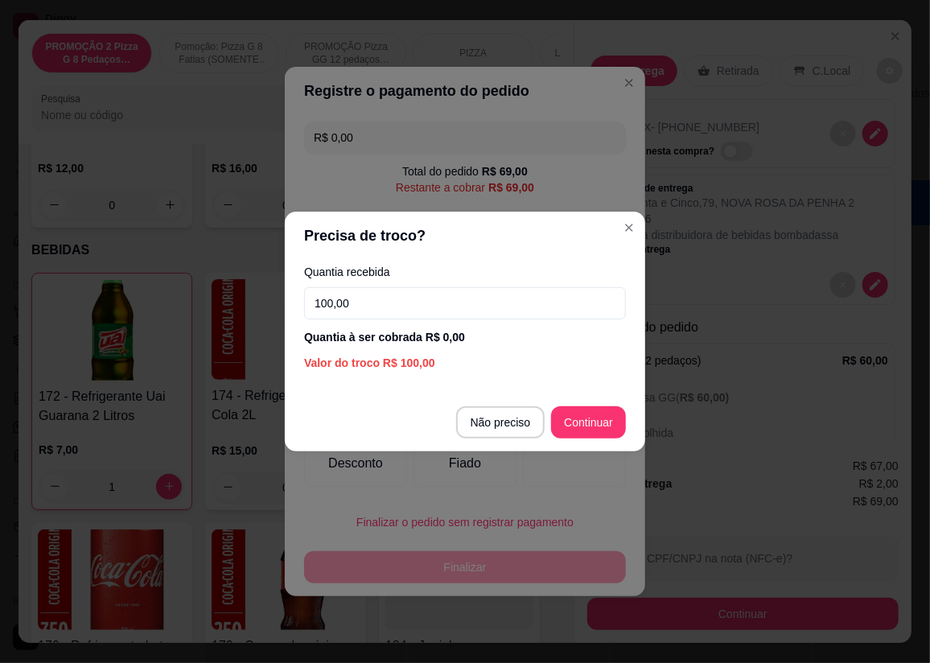
type input "100,00"
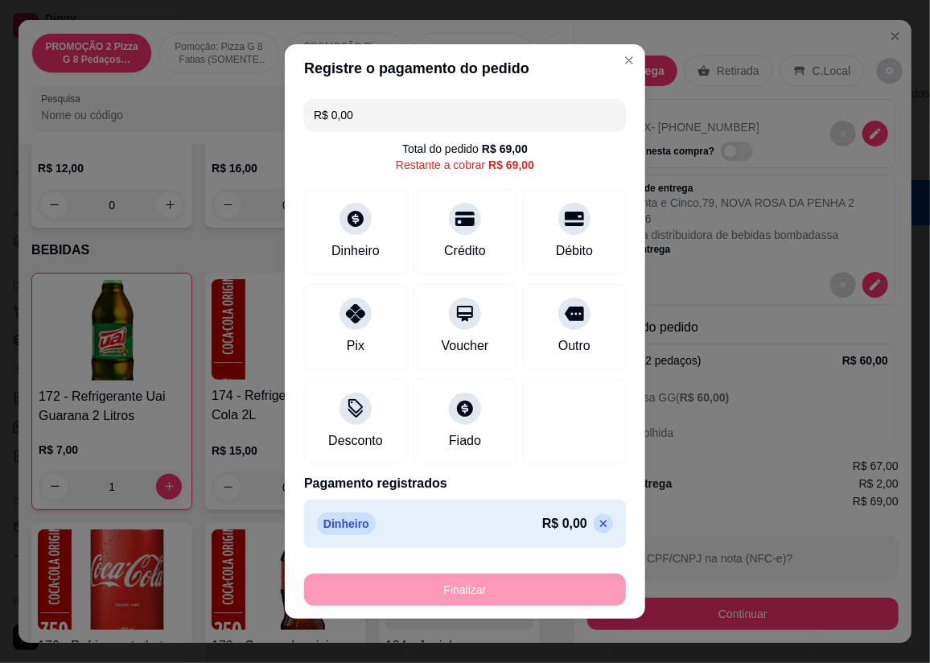
click at [597, 525] on icon at bounding box center [603, 523] width 13 height 13
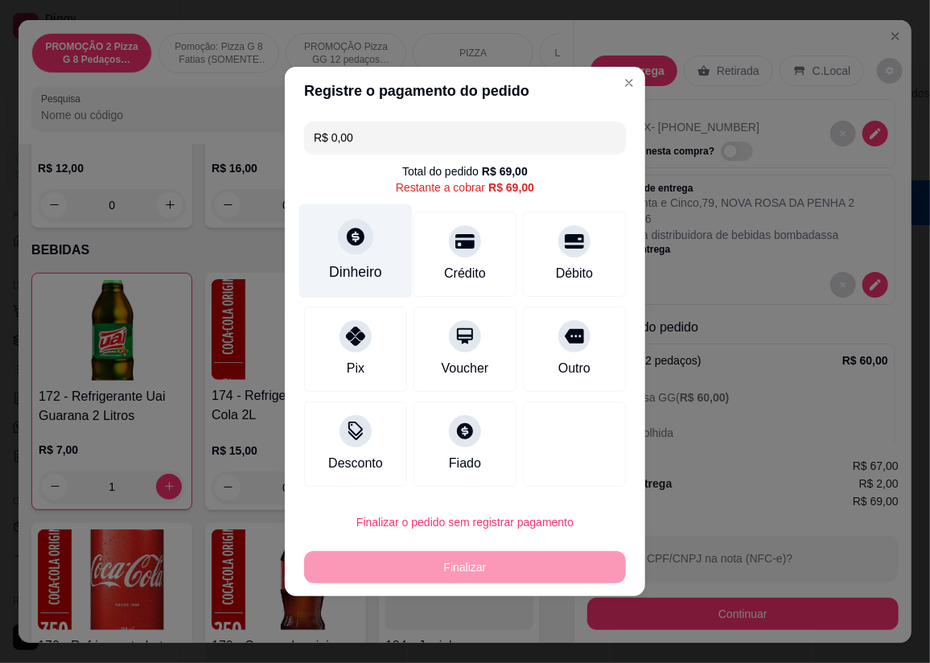
click at [388, 249] on div "Dinheiro" at bounding box center [355, 251] width 113 height 94
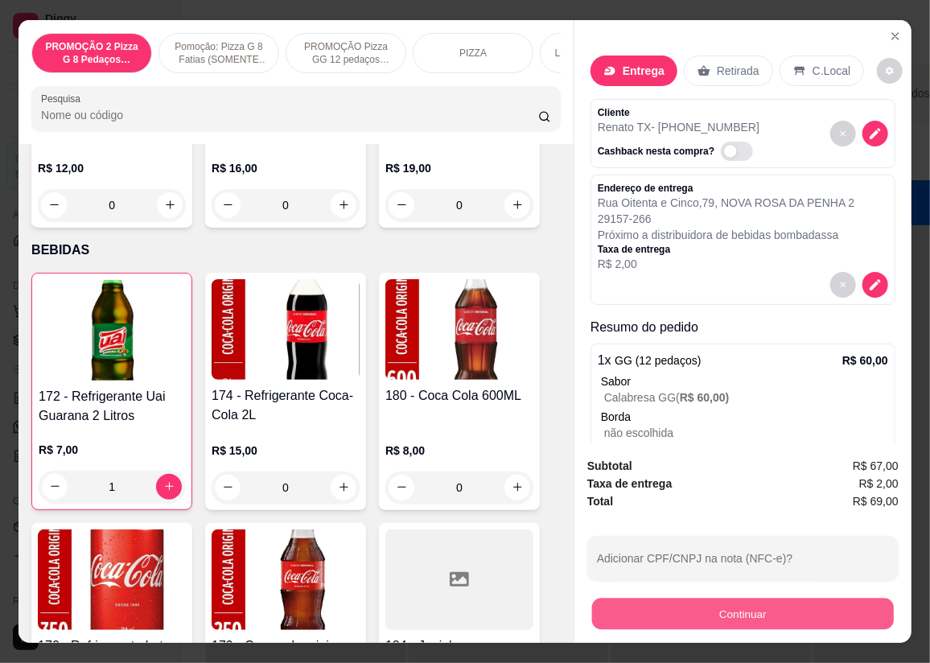
click at [754, 610] on button "Continuar" at bounding box center [743, 613] width 302 height 31
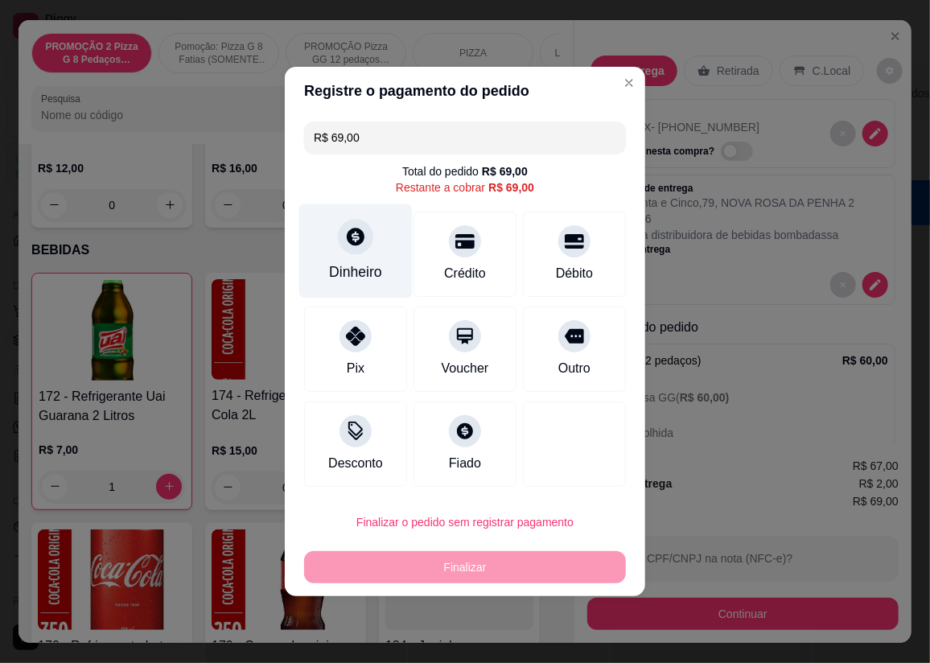
click at [362, 240] on icon at bounding box center [355, 236] width 21 height 21
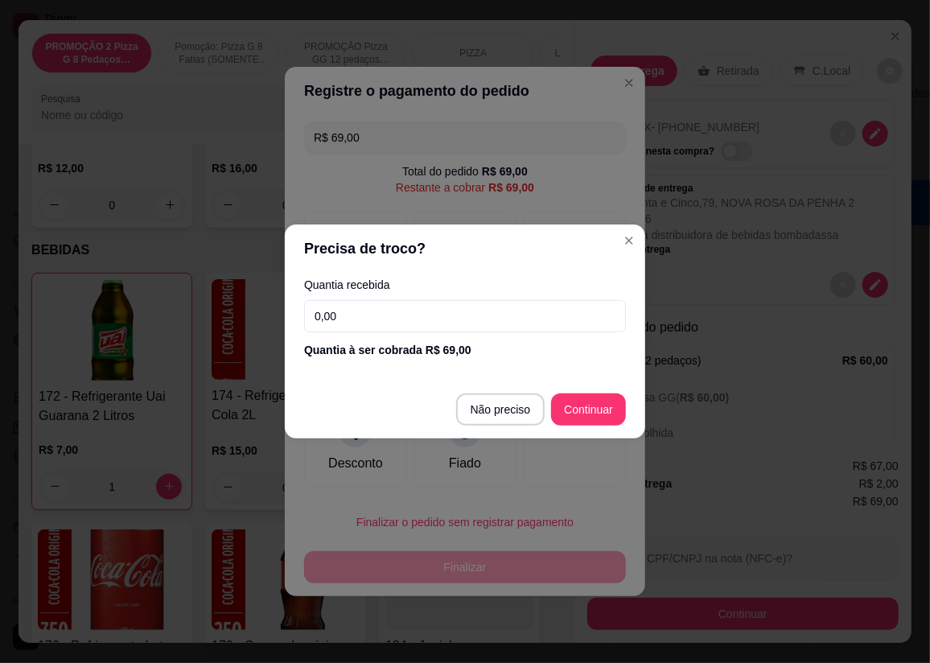
click at [463, 303] on input "0,00" at bounding box center [465, 316] width 322 height 32
type input "100,00"
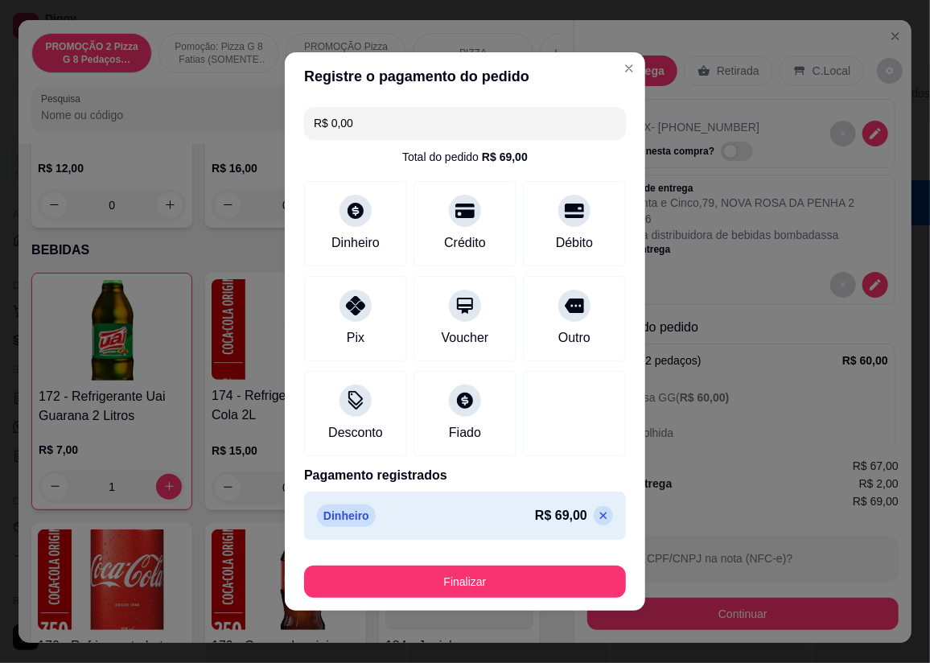
type input "R$ 0,00"
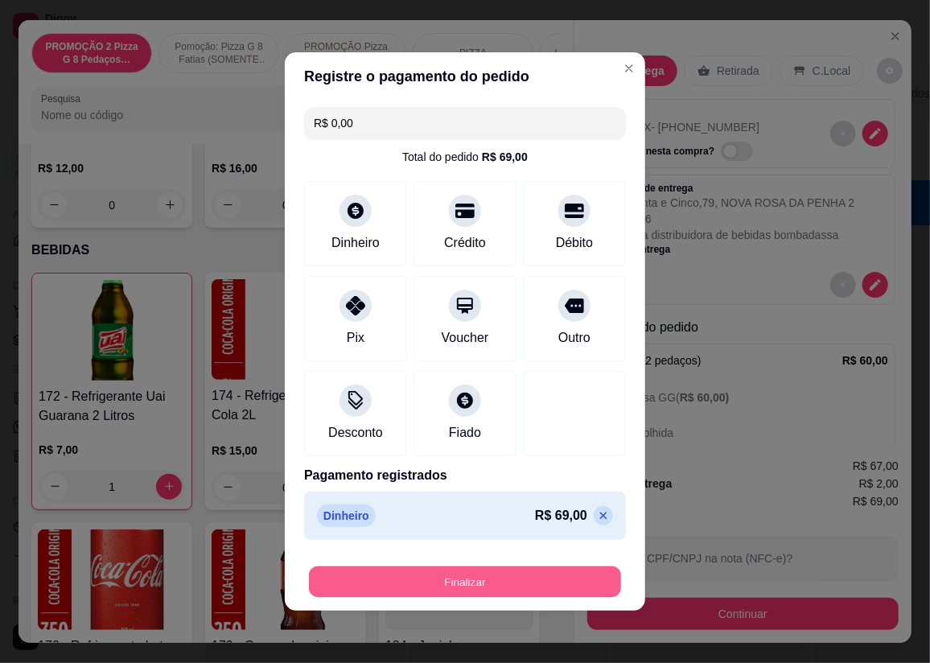
click at [537, 588] on button "Finalizar" at bounding box center [465, 581] width 312 height 31
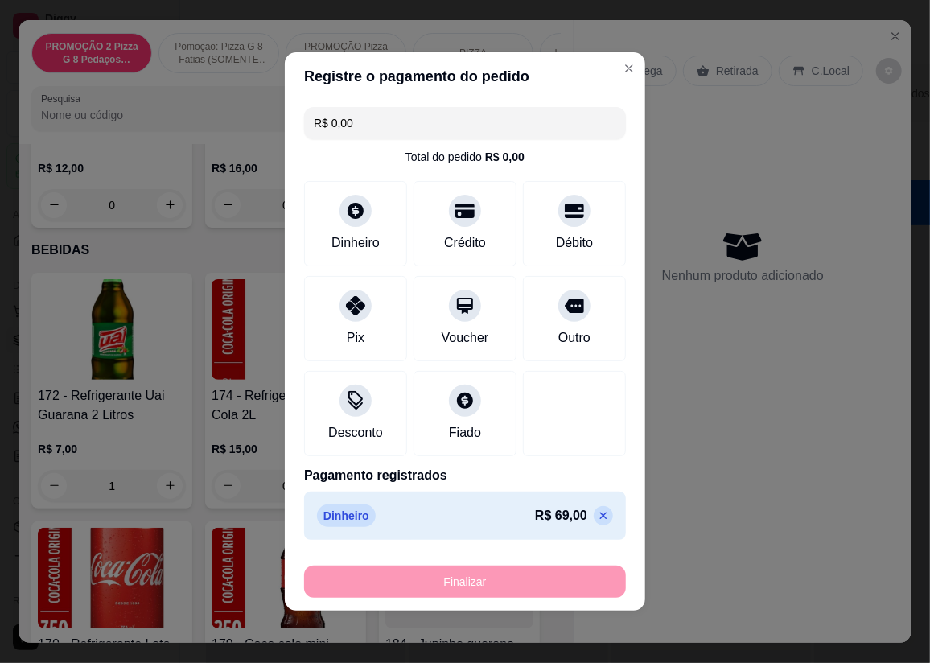
type input "0"
type input "-R$ 69,00"
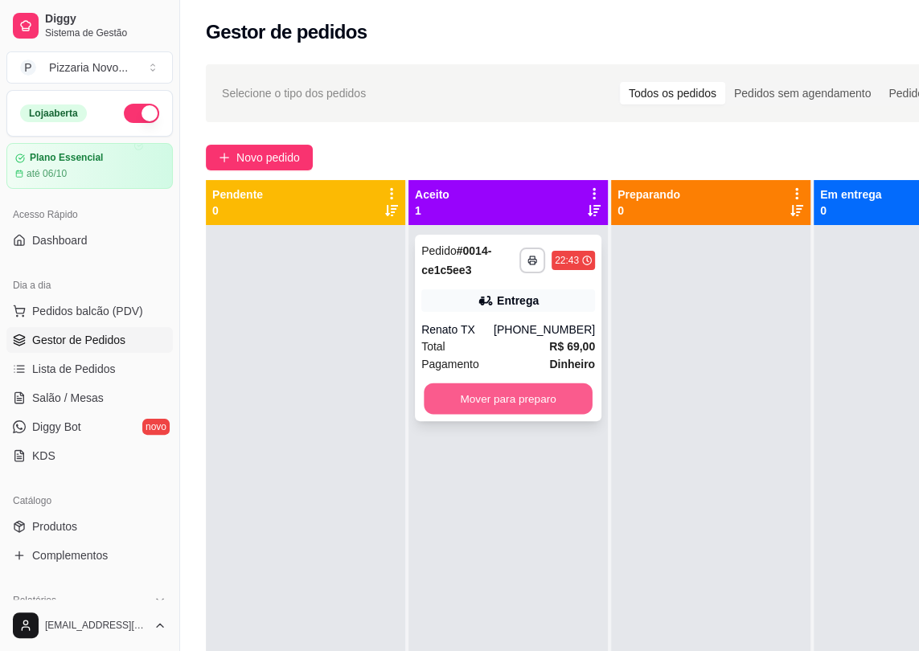
click at [570, 408] on button "Mover para preparo" at bounding box center [508, 399] width 169 height 31
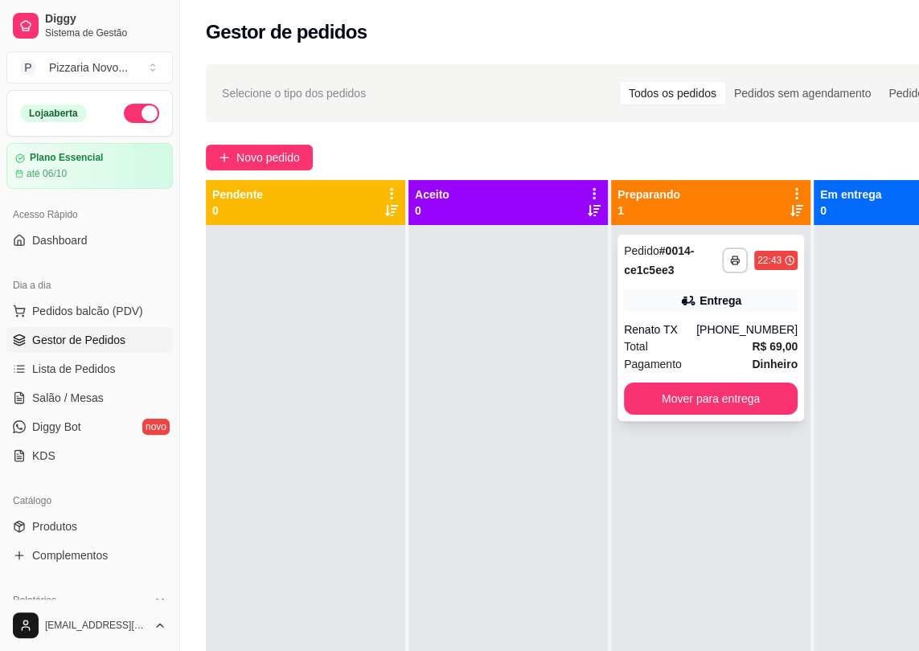
click at [735, 306] on div "Entrega" at bounding box center [721, 301] width 42 height 16
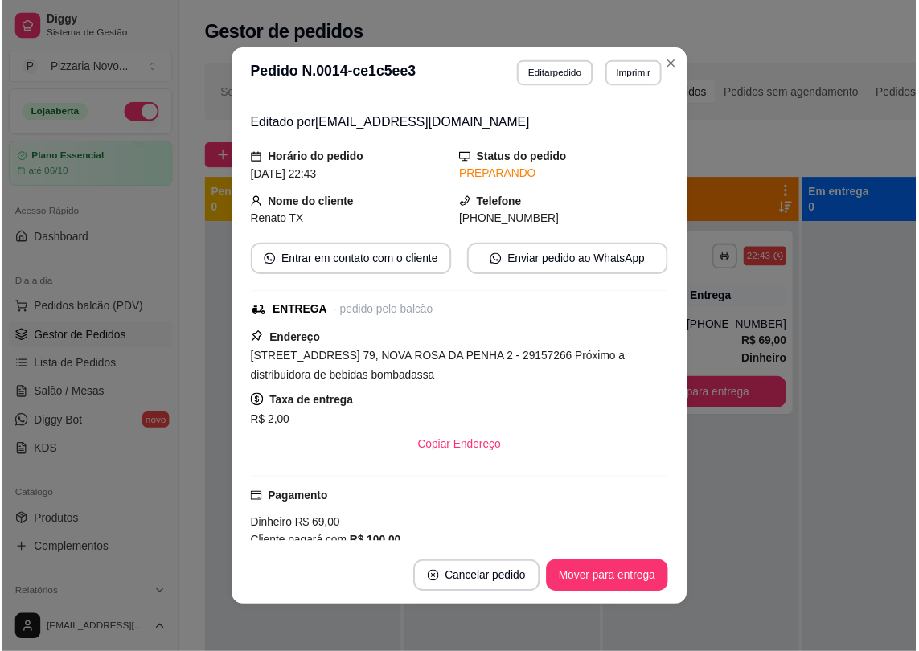
scroll to position [472, 0]
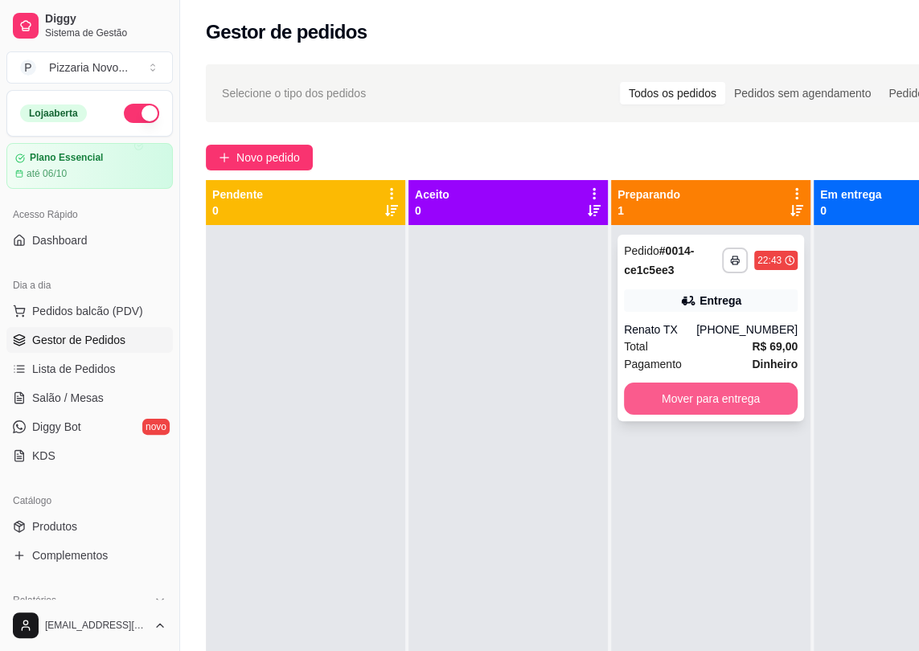
click at [699, 397] on button "Mover para entrega" at bounding box center [711, 399] width 174 height 32
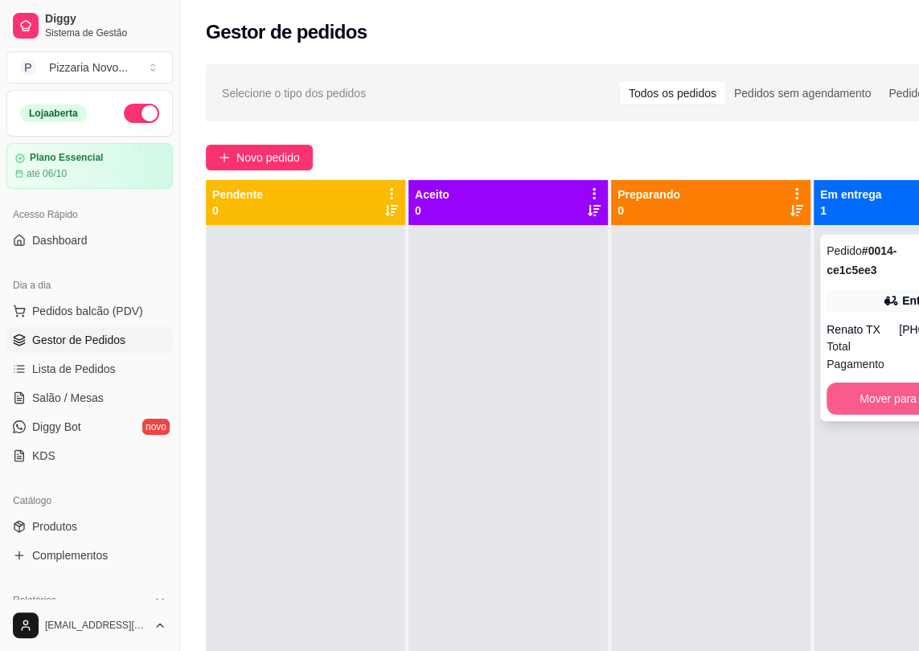
click at [840, 386] on button "Mover para finalizado" at bounding box center [914, 399] width 174 height 32
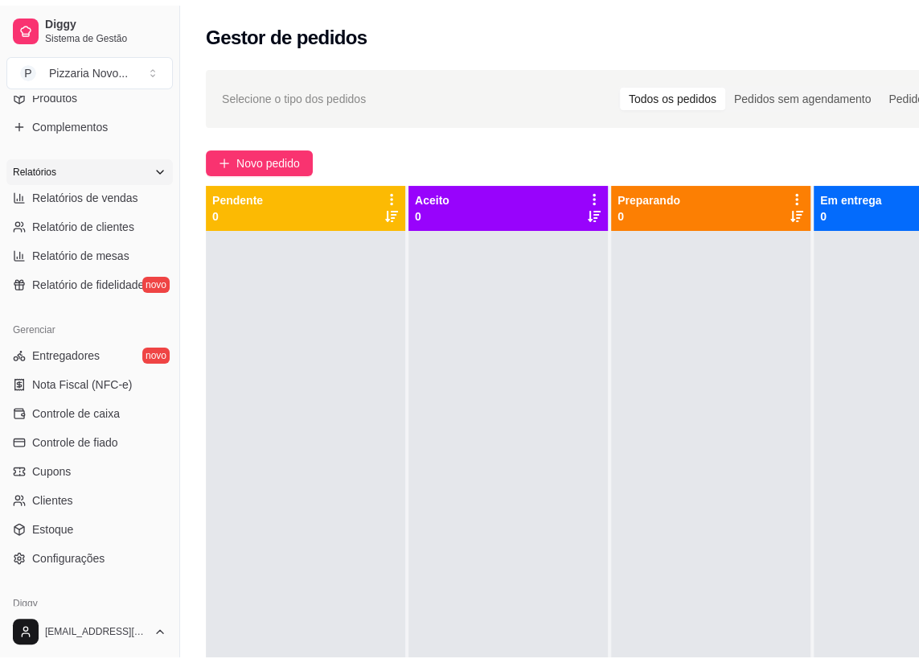
scroll to position [438, 0]
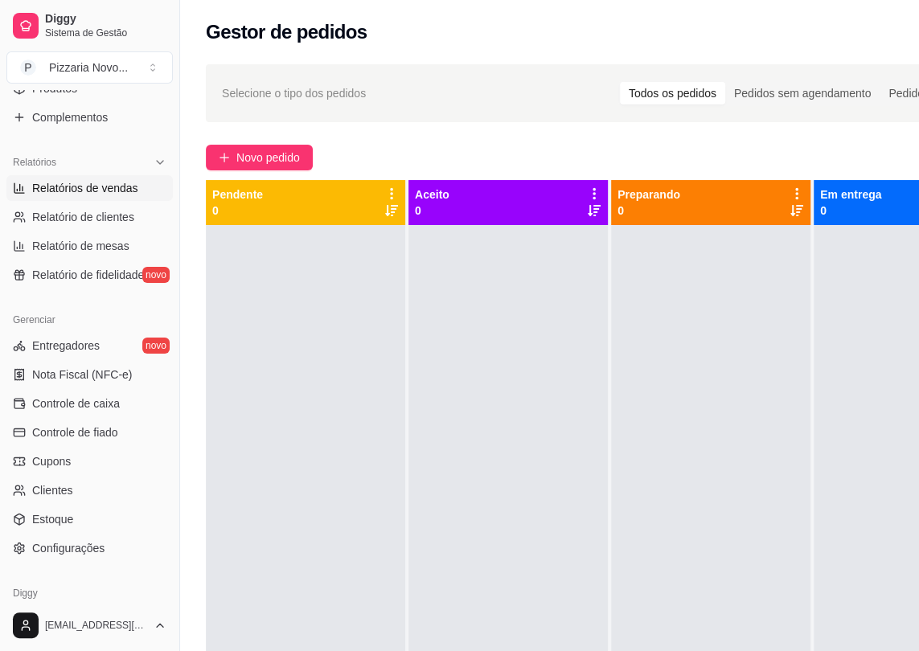
click at [113, 182] on span "Relatórios de vendas" at bounding box center [85, 188] width 106 height 16
select select "ALL"
select select "0"
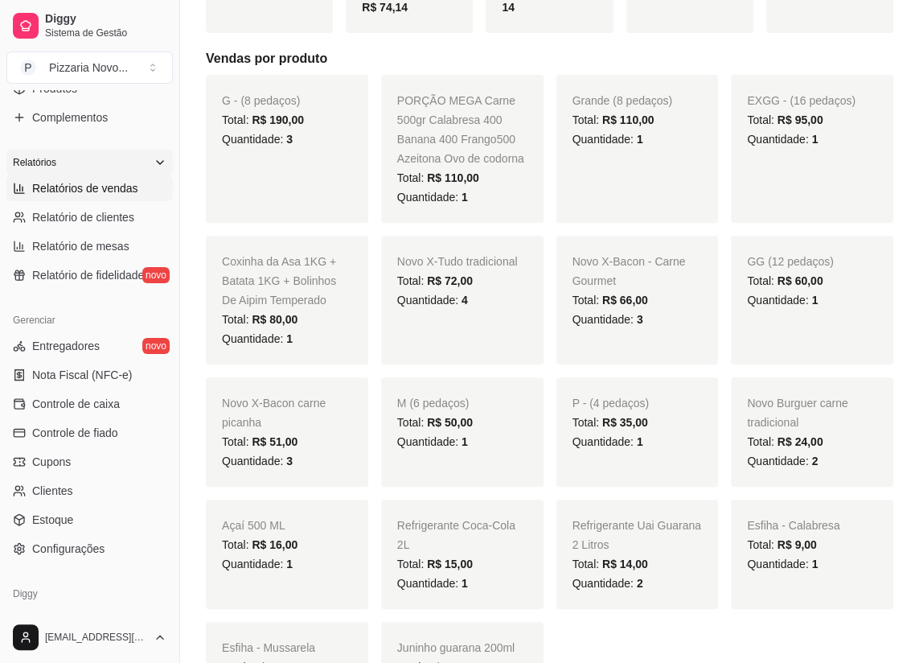
scroll to position [219, 0]
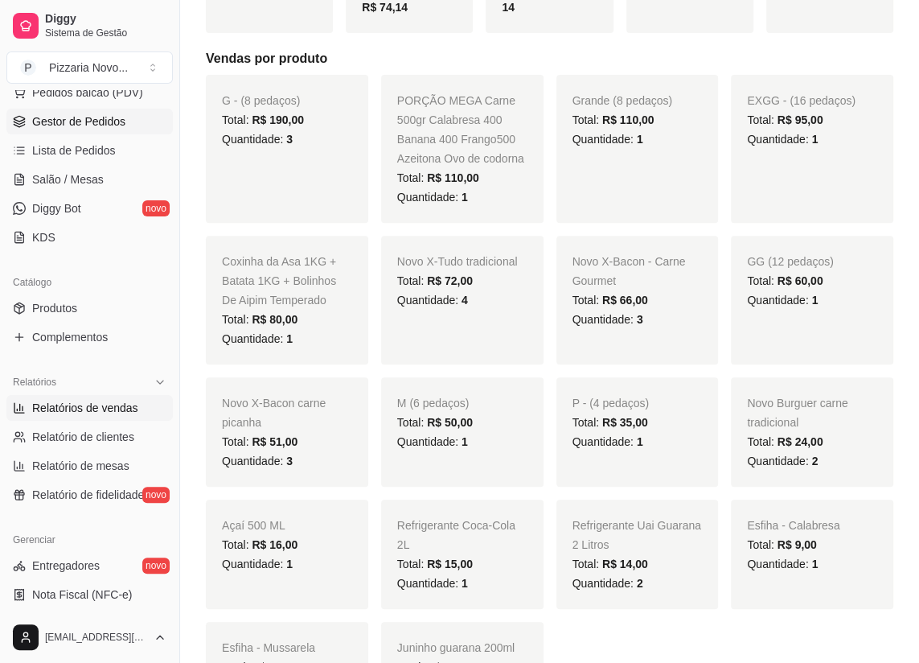
click at [114, 130] on link "Gestor de Pedidos" at bounding box center [89, 122] width 166 height 26
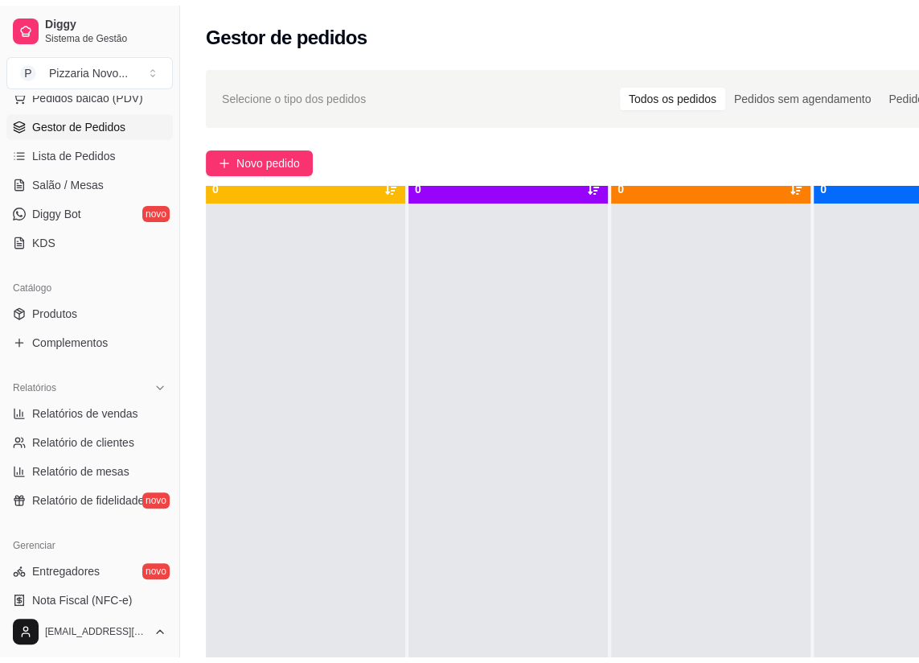
scroll to position [56, 0]
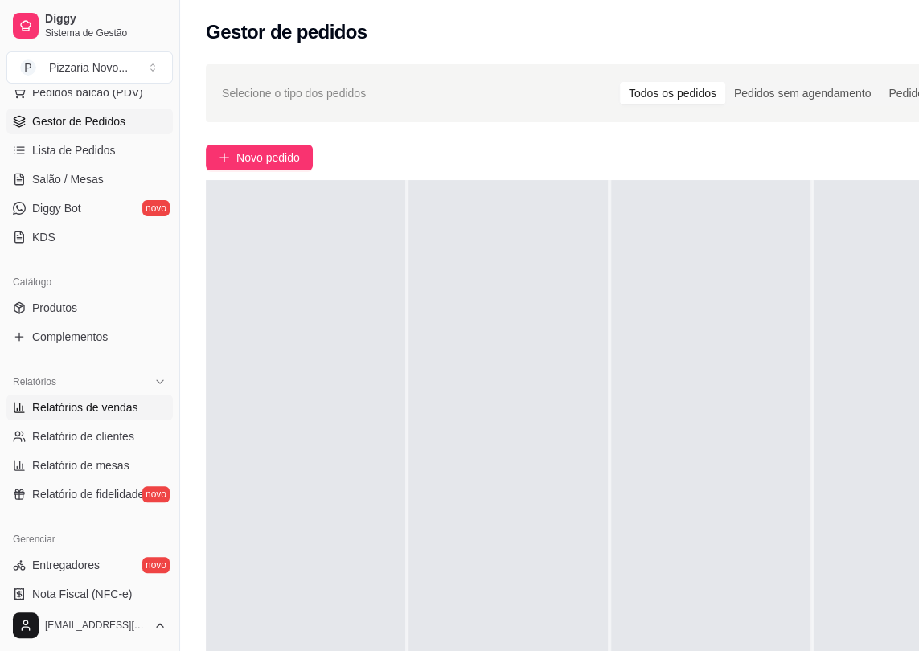
click at [117, 408] on span "Relatórios de vendas" at bounding box center [85, 408] width 106 height 16
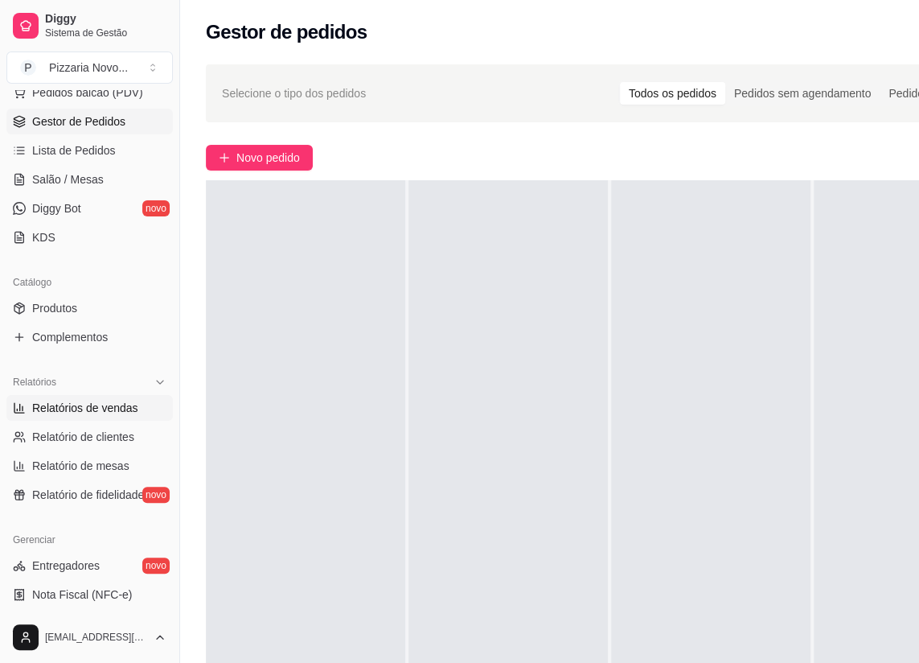
select select "ALL"
select select "0"
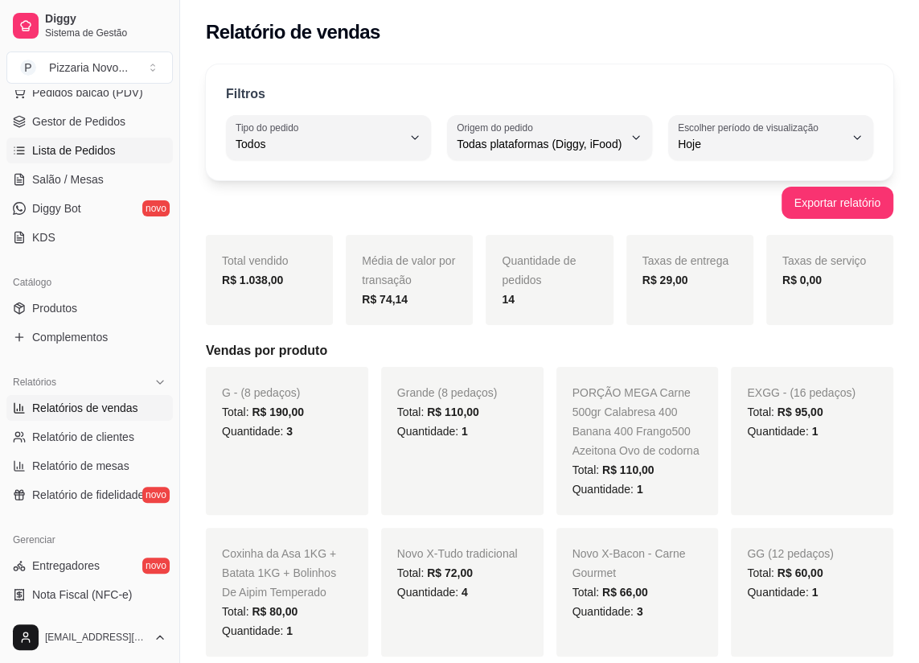
click at [120, 141] on link "Lista de Pedidos" at bounding box center [89, 151] width 166 height 26
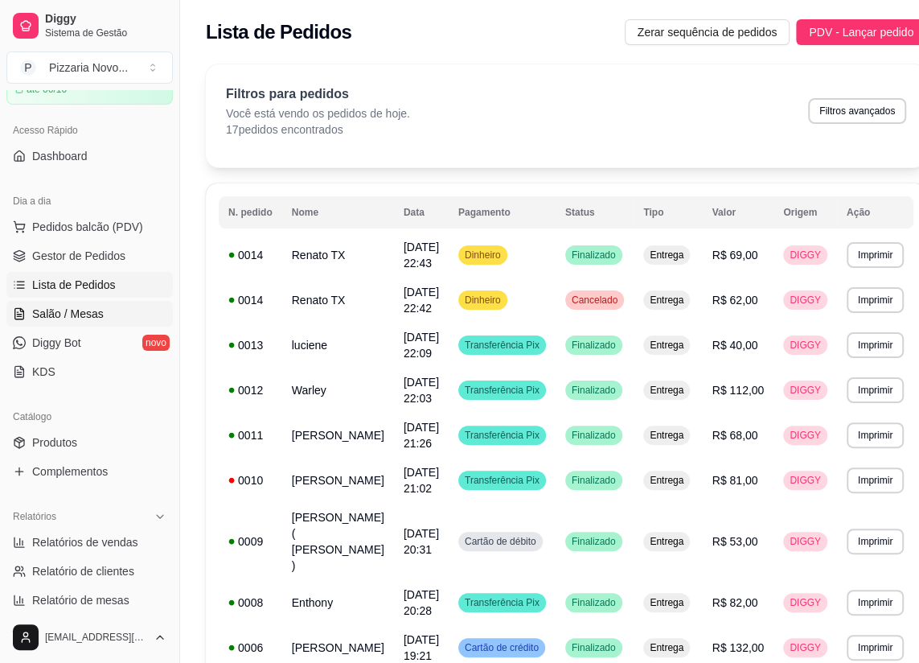
scroll to position [219, 0]
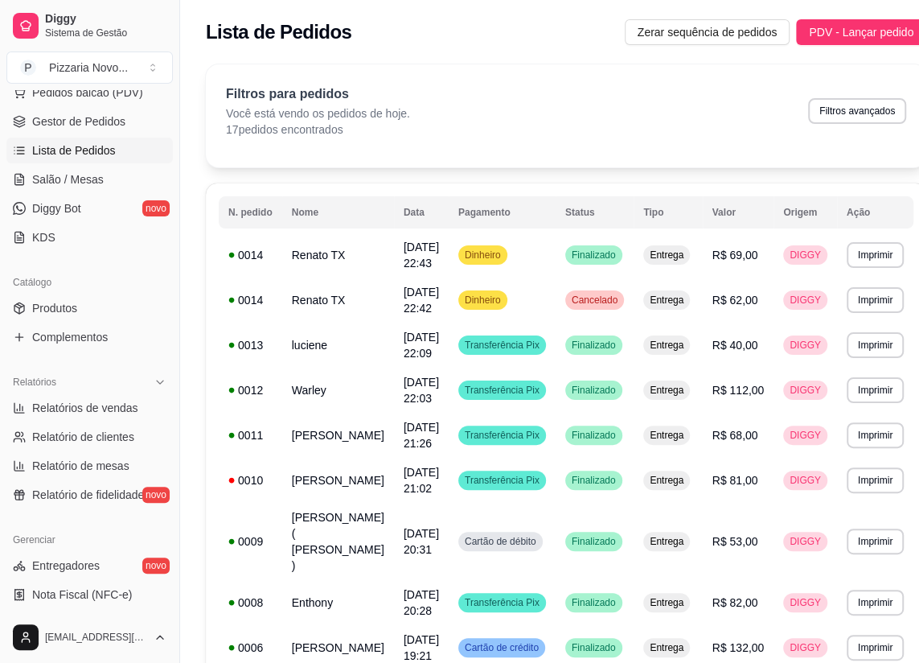
click at [119, 421] on ul "Relatórios de vendas Relatório de clientes Relatório de mesas Relatório de fide…" at bounding box center [89, 451] width 166 height 113
click at [118, 411] on span "Relatórios de vendas" at bounding box center [85, 408] width 106 height 16
select select "ALL"
select select "0"
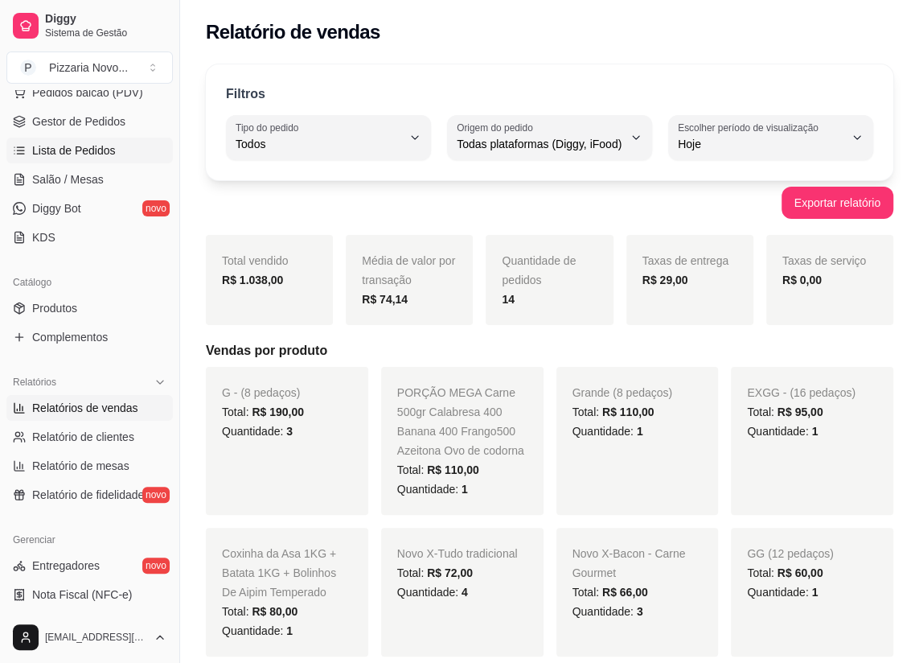
click at [124, 143] on link "Lista de Pedidos" at bounding box center [89, 151] width 166 height 26
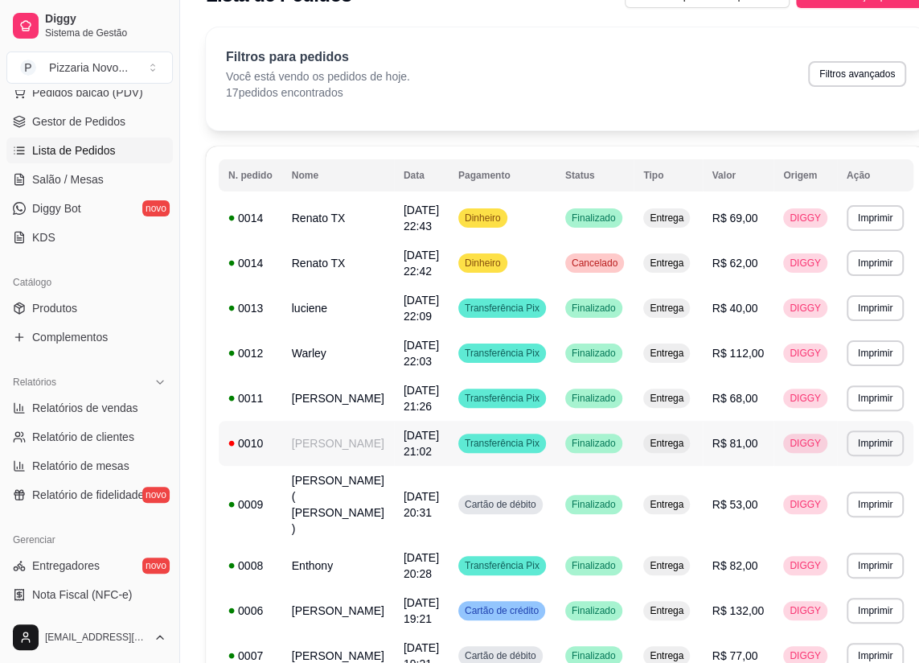
scroll to position [77, 0]
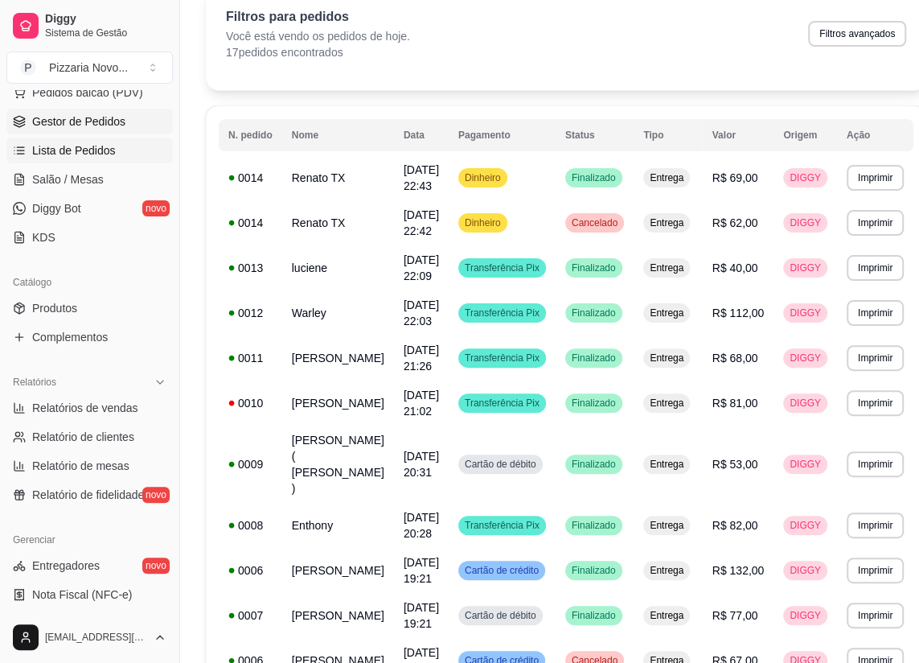
click at [129, 125] on link "Gestor de Pedidos" at bounding box center [89, 122] width 166 height 26
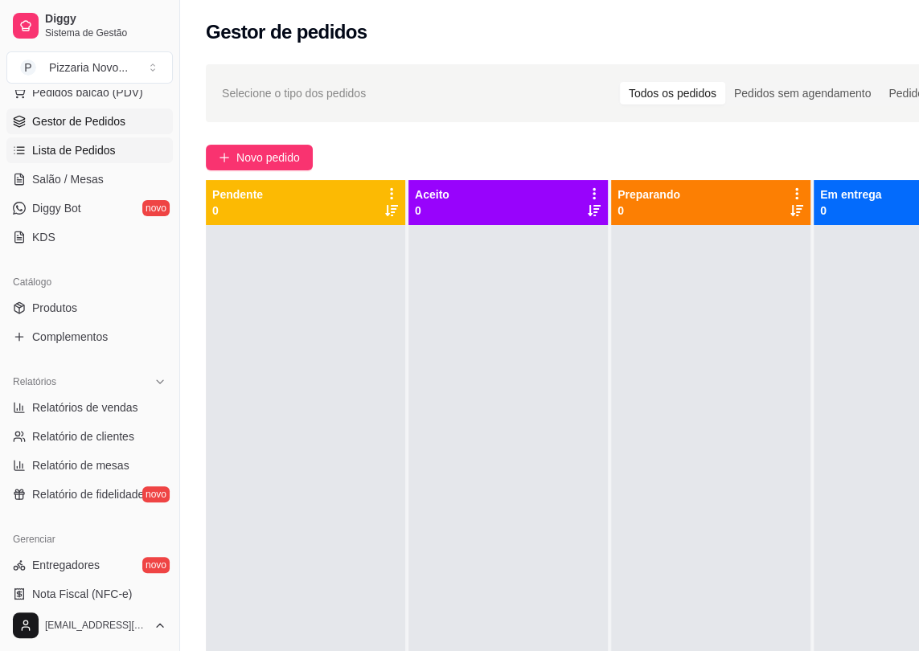
click at [97, 158] on link "Lista de Pedidos" at bounding box center [89, 151] width 166 height 26
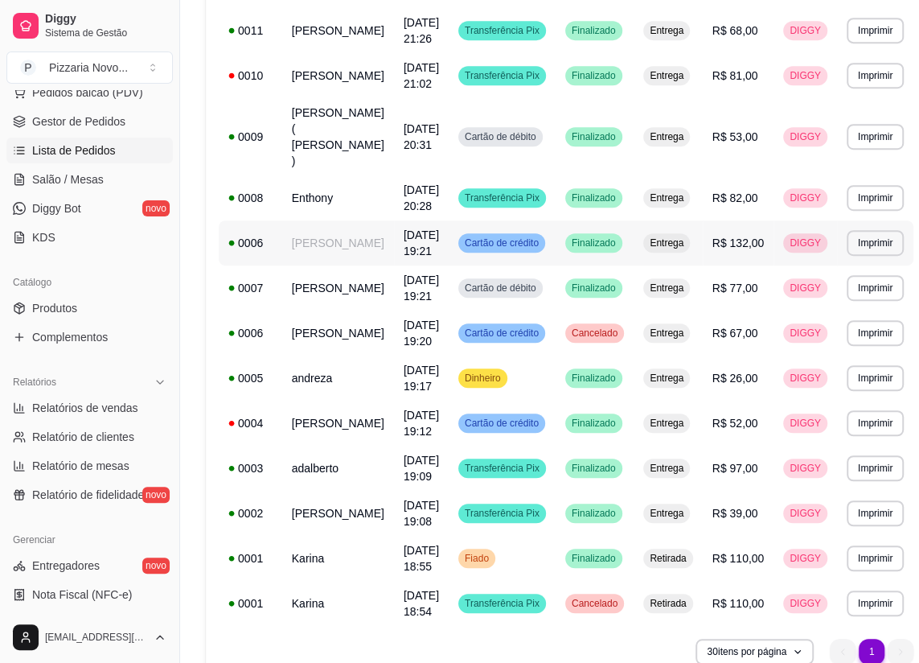
scroll to position [516, 0]
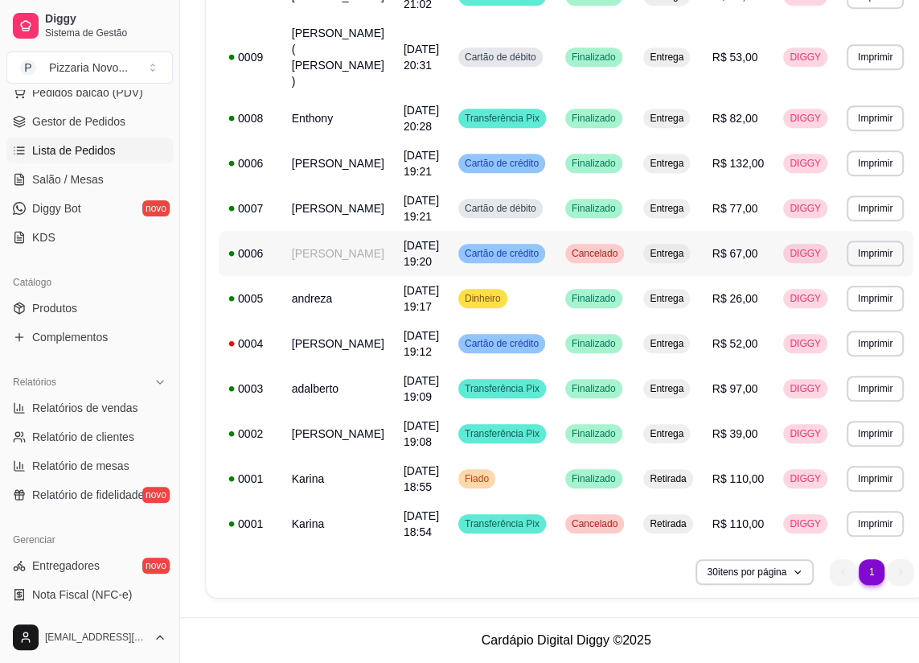
click at [404, 239] on span "[DATE] 19:20" at bounding box center [421, 253] width 35 height 29
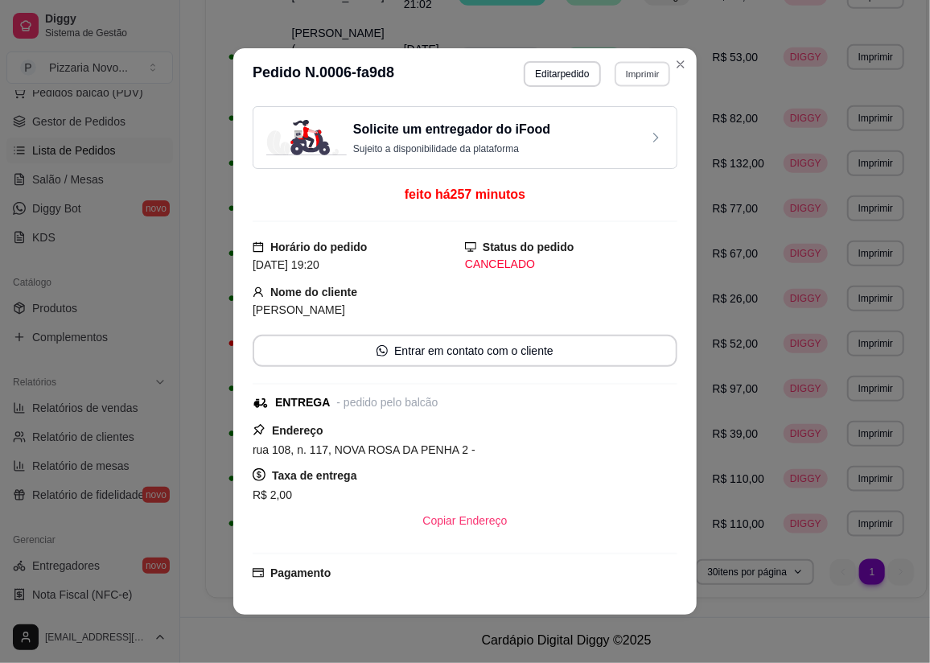
click at [635, 82] on button "Imprimir" at bounding box center [641, 73] width 55 height 25
click at [631, 150] on button "IMPRESSORA" at bounding box center [609, 162] width 113 height 25
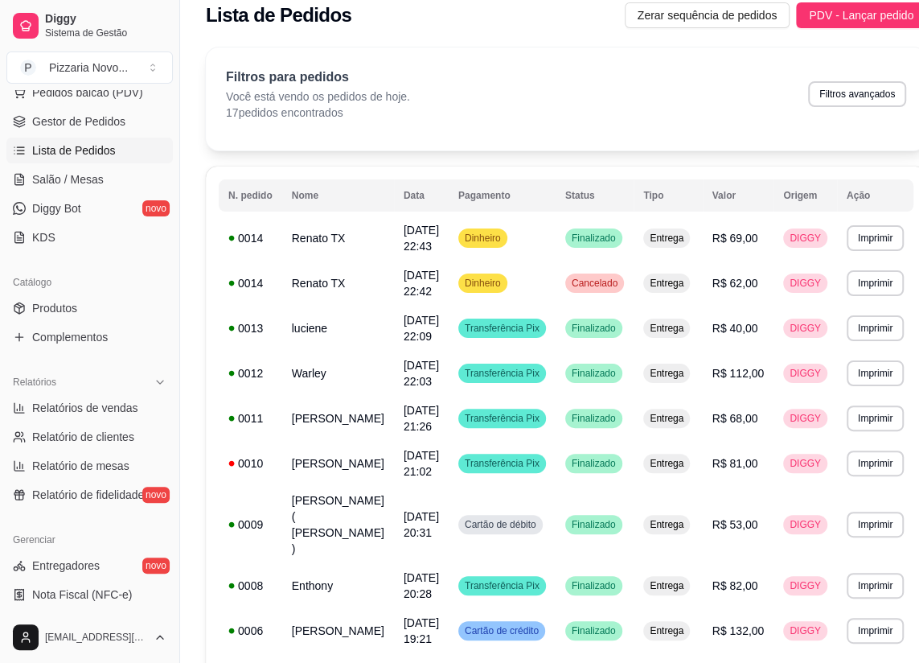
scroll to position [0, 0]
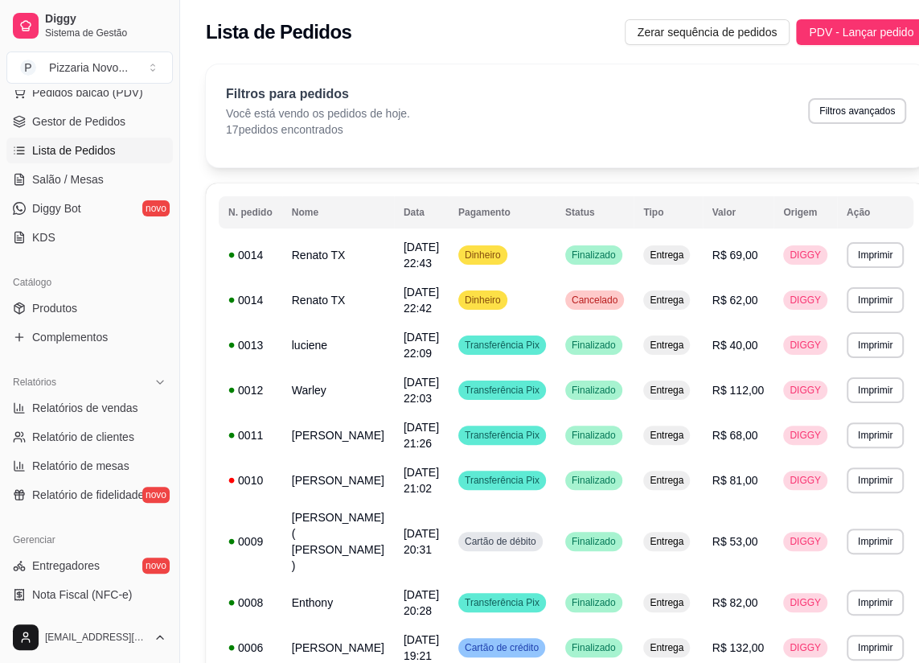
drag, startPoint x: 203, startPoint y: 187, endPoint x: 217, endPoint y: 160, distance: 30.9
click at [217, 153] on div "Diggy Sistema de Gestão P Pizzaria Novo ... Loja aberta Plano Essencial até 06/…" at bounding box center [459, 573] width 919 height 1147
click at [183, 57] on button "Toggle Sidebar" at bounding box center [179, 331] width 13 height 663
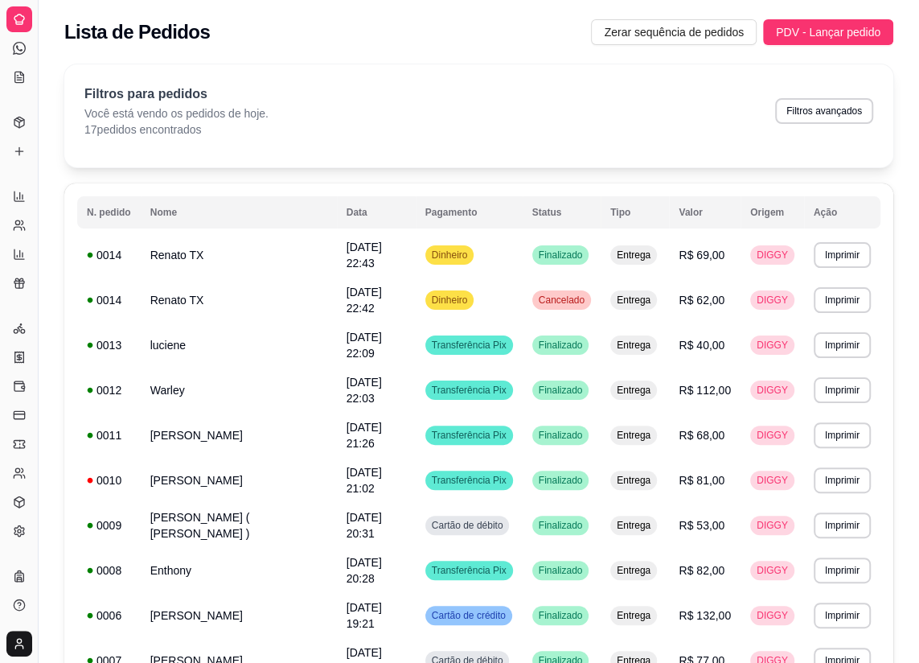
scroll to position [114, 0]
click at [166, 125] on p "17 pedidos encontrados" at bounding box center [176, 129] width 184 height 16
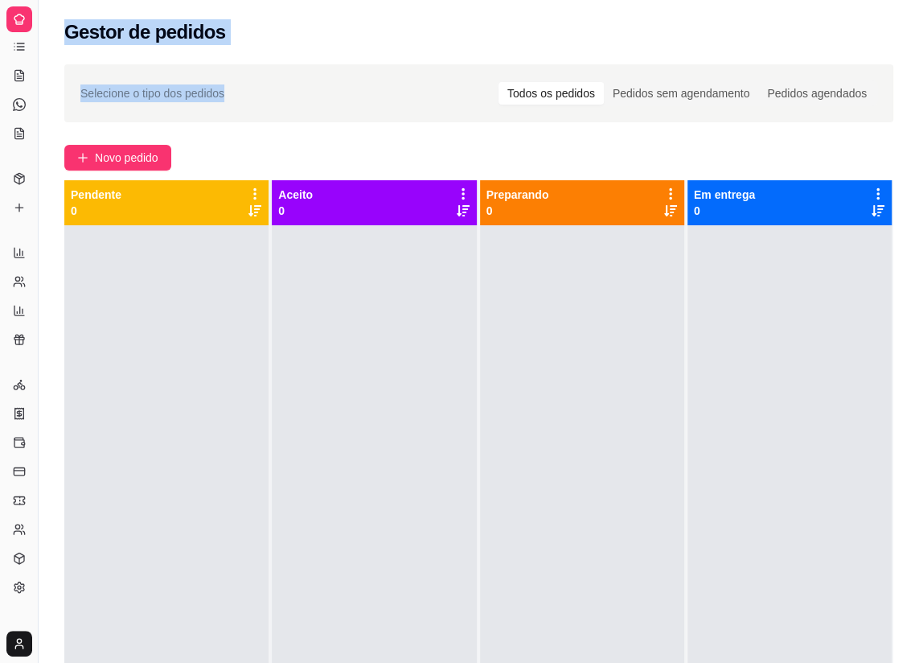
drag, startPoint x: 63, startPoint y: 16, endPoint x: 327, endPoint y: 111, distance: 281.1
click at [327, 111] on div "Gestor de pedidos Selecione o tipo dos pedidos Todos os pedidos Pedidos sem age…" at bounding box center [479, 431] width 881 height 862
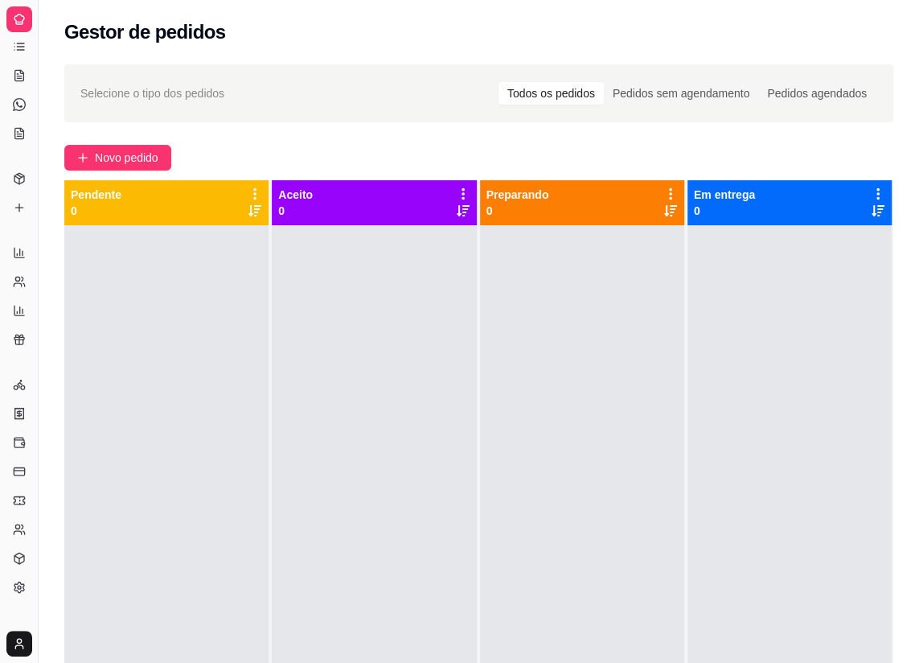
drag, startPoint x: 834, startPoint y: 70, endPoint x: 553, endPoint y: 72, distance: 281.5
click at [832, 70] on div "Selecione o tipo dos pedidos Todos os pedidos Pedidos sem agendamento Pedidos a…" at bounding box center [478, 93] width 829 height 58
click at [16, 27] on div at bounding box center [19, 19] width 26 height 26
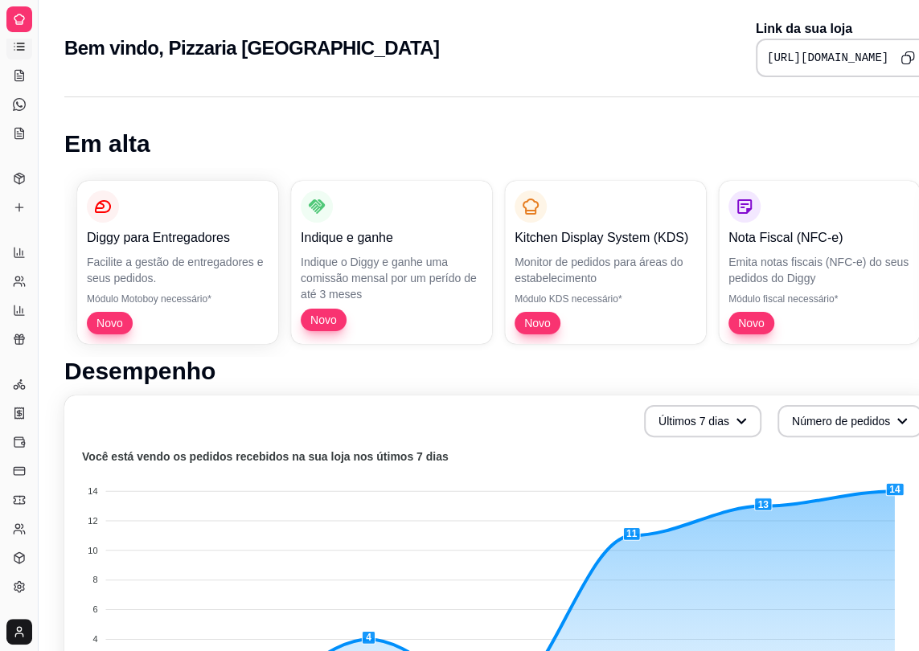
click at [21, 50] on icon at bounding box center [19, 46] width 13 height 13
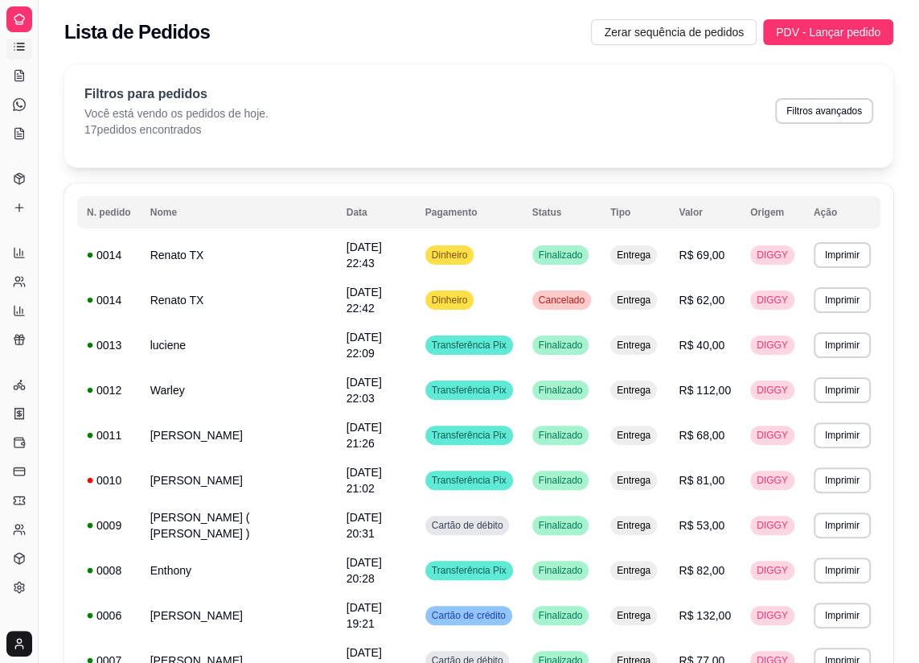
click at [164, 55] on div "**********" at bounding box center [479, 562] width 881 height 1014
